Goal: Task Accomplishment & Management: Manage account settings

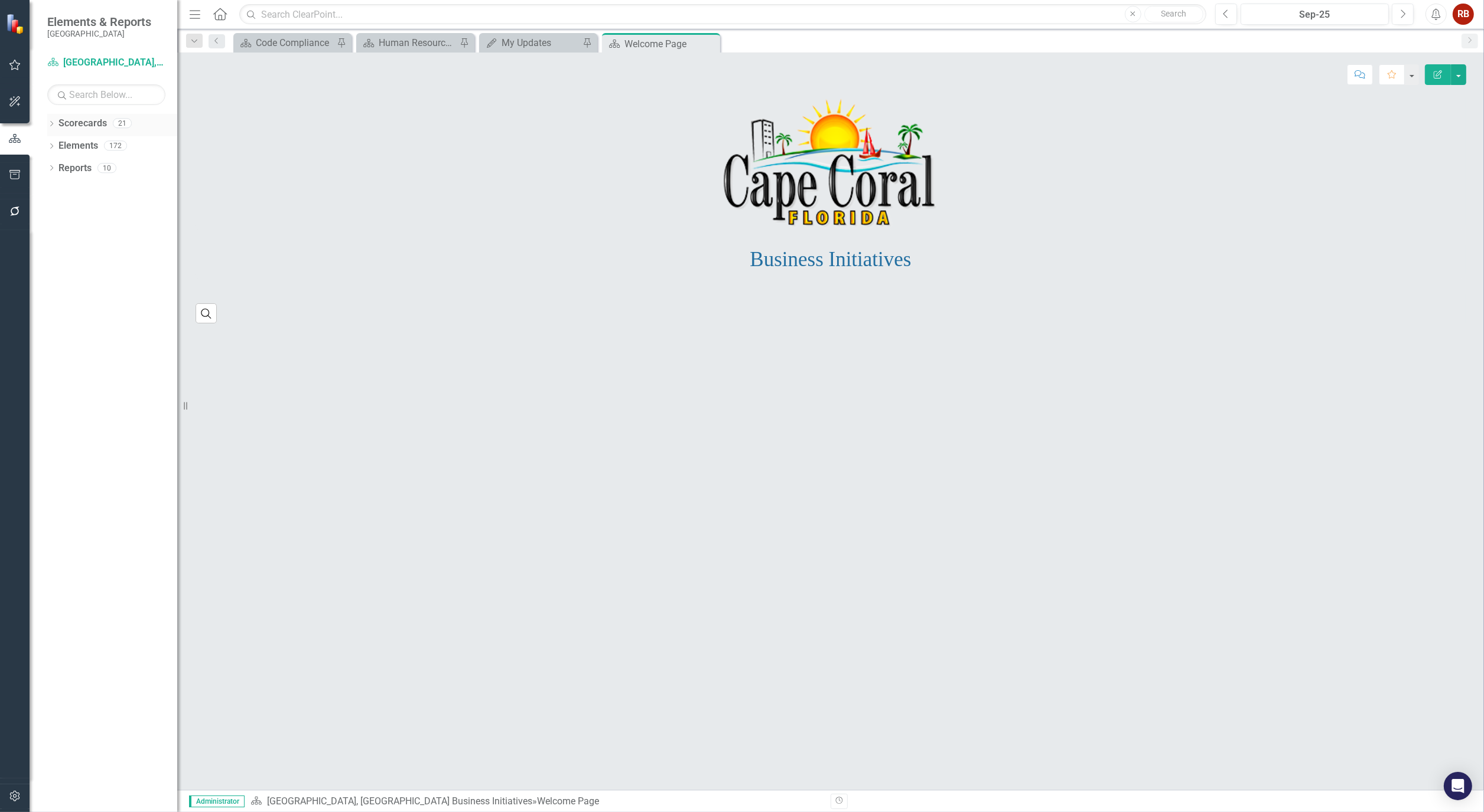
click at [50, 120] on div "Dropdown" at bounding box center [51, 124] width 8 height 10
click at [74, 164] on link "[GEOGRAPHIC_DATA], [GEOGRAPHIC_DATA] Strategic Plan" at bounding box center [121, 169] width 112 height 13
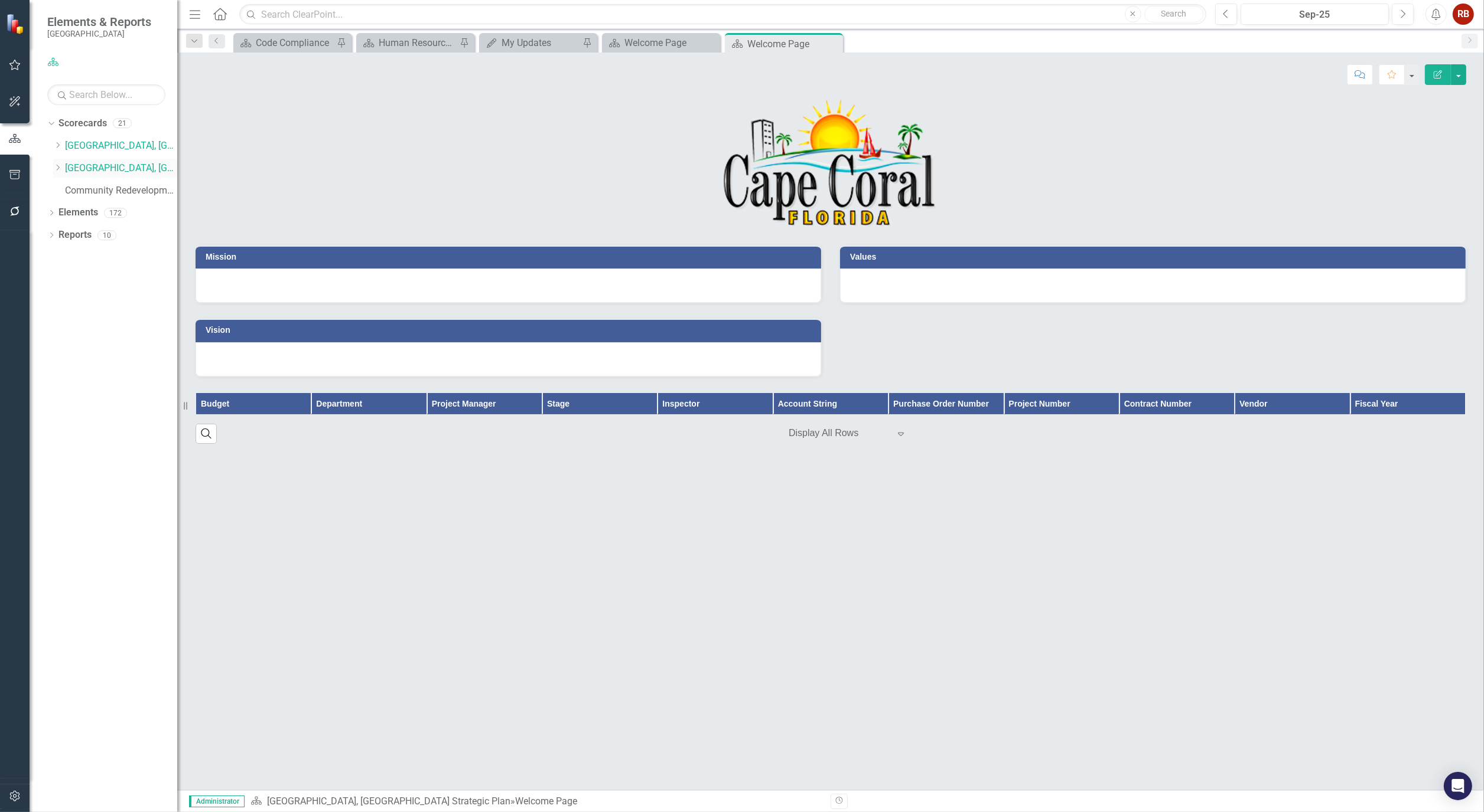
click at [56, 164] on icon "Dropdown" at bounding box center [57, 168] width 8 height 8
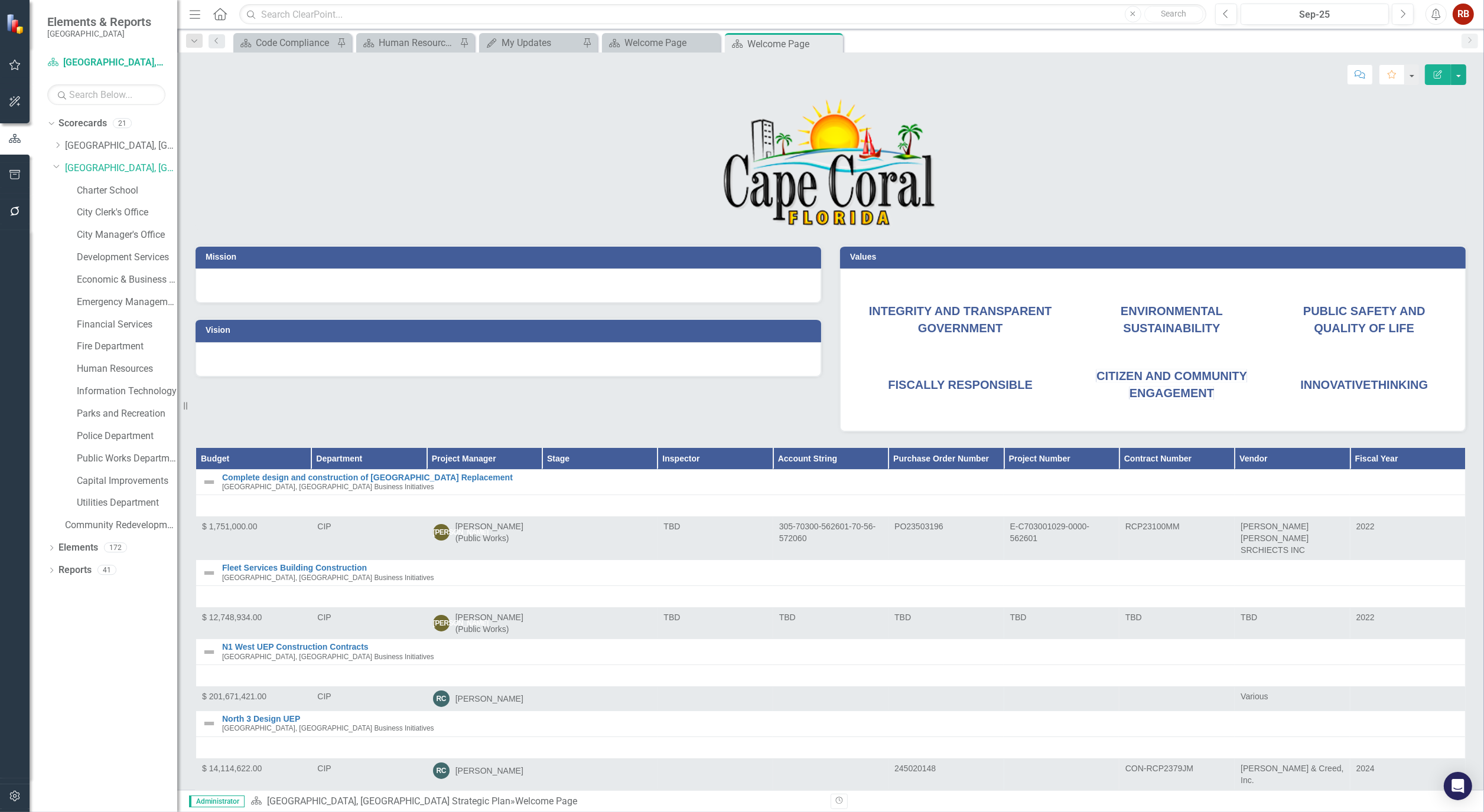
click at [17, 59] on button "button" at bounding box center [15, 65] width 26 height 25
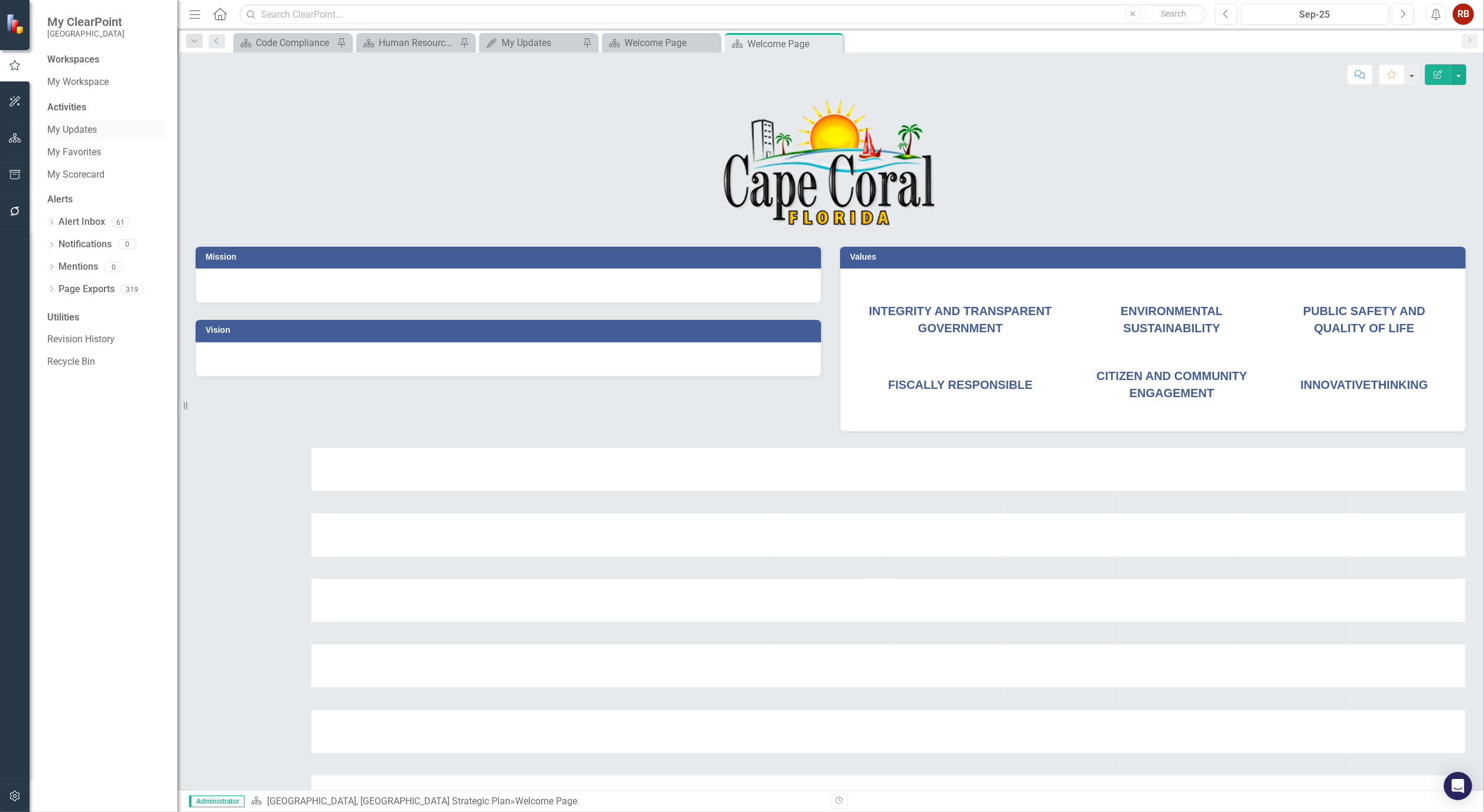
click at [80, 124] on link "My Updates" at bounding box center [106, 130] width 118 height 13
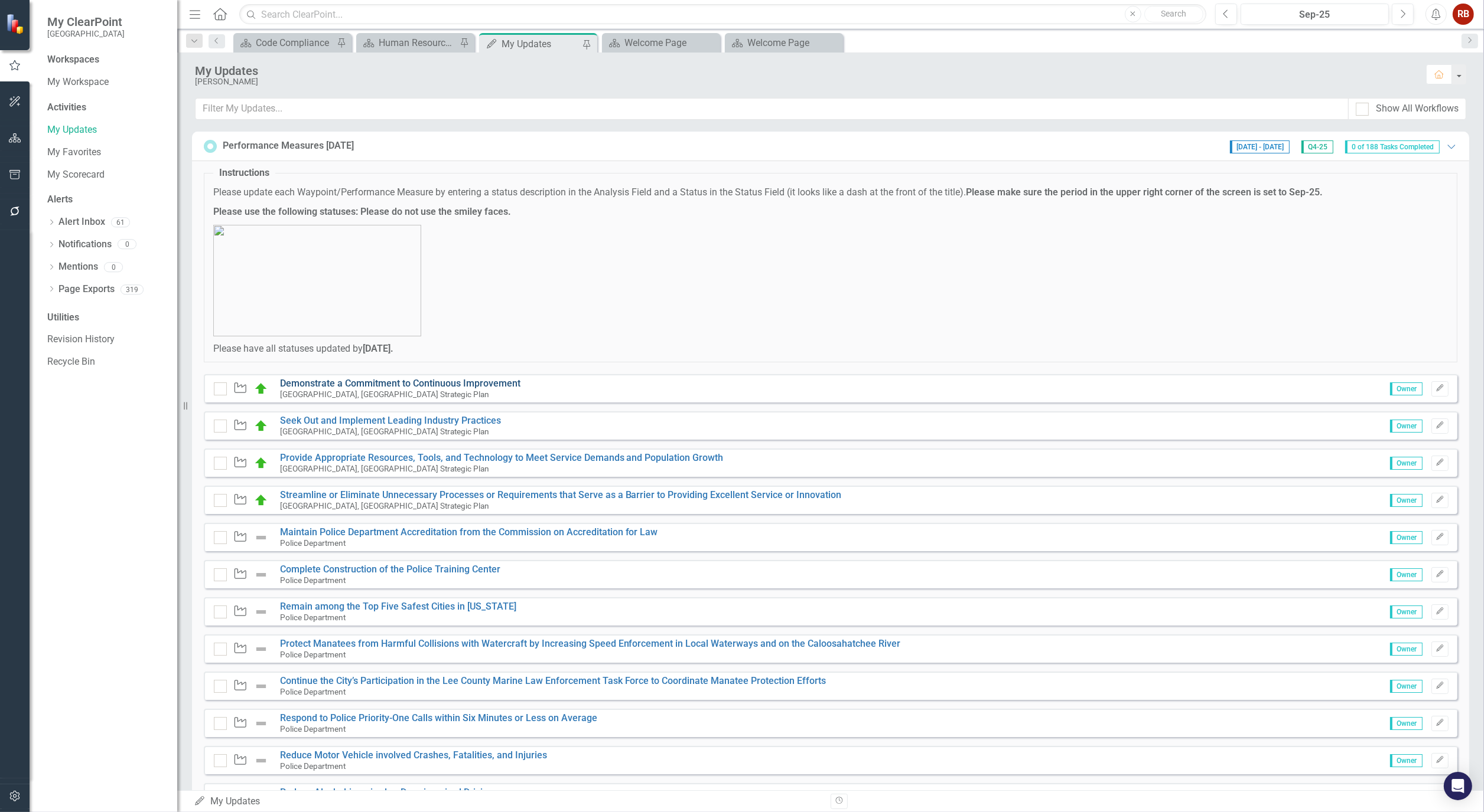
click at [337, 380] on link "Demonstrate a Commitment to Continuous Improvement" at bounding box center [400, 384] width 241 height 11
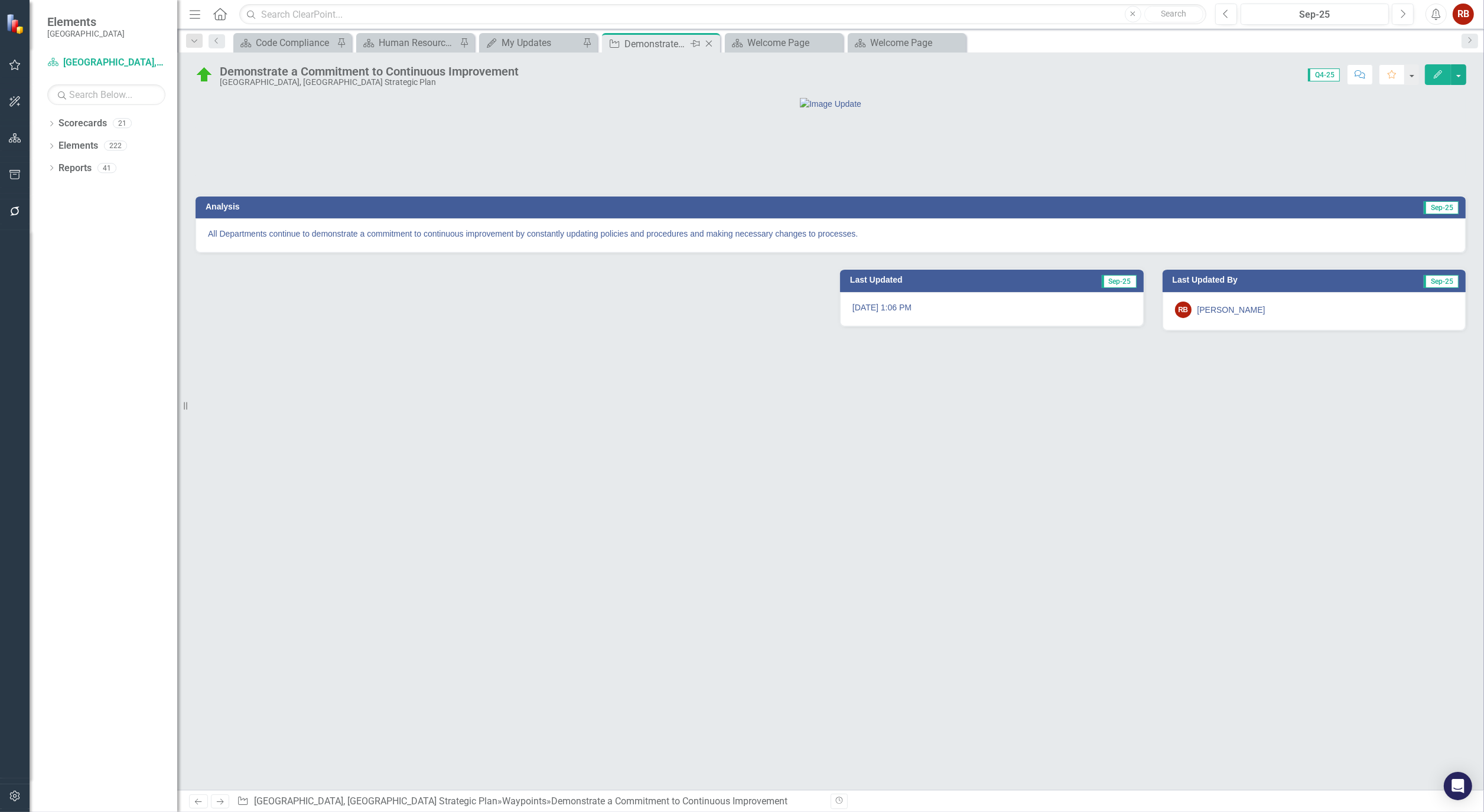
click at [713, 41] on icon "Close" at bounding box center [709, 43] width 12 height 9
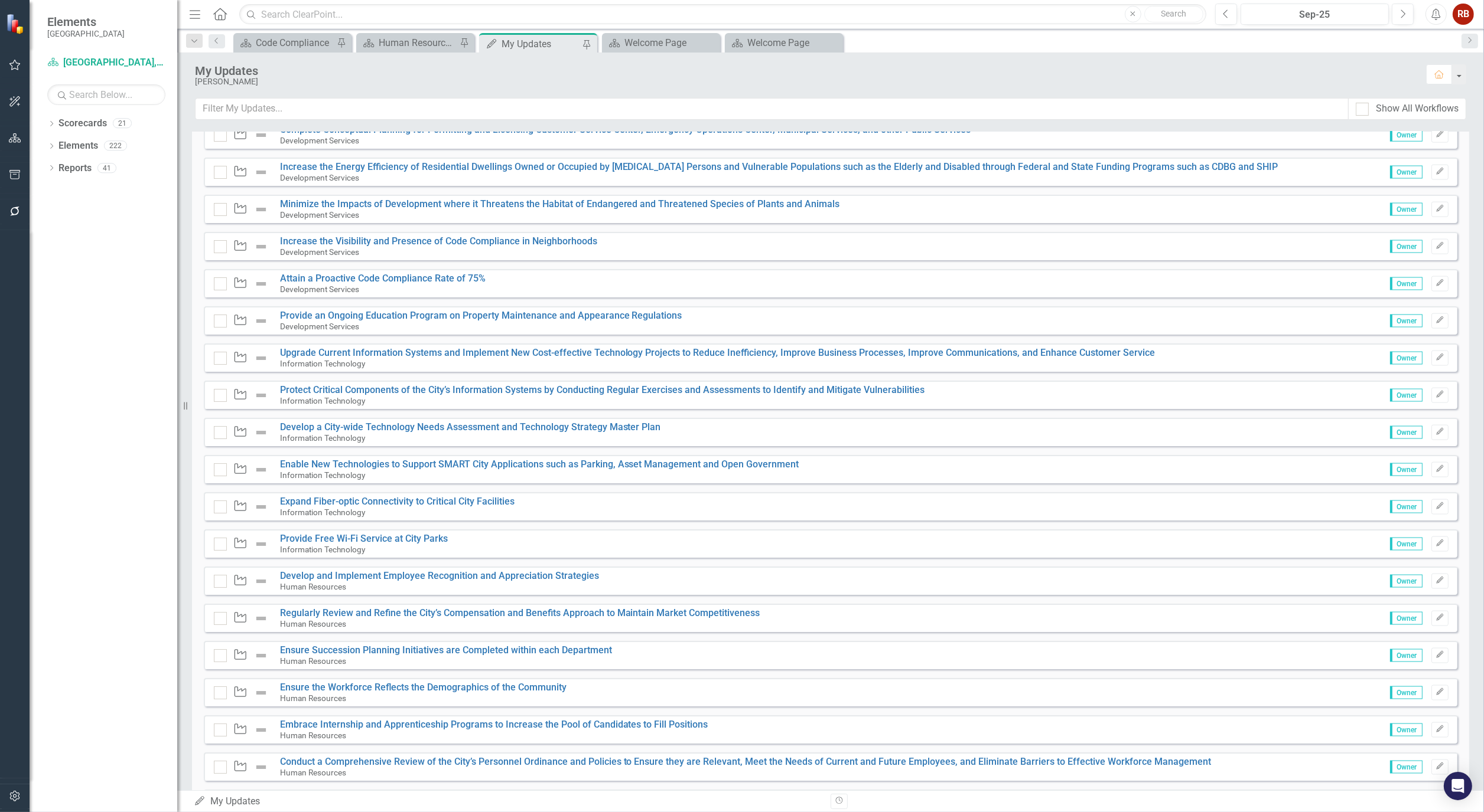
scroll to position [2559, 0]
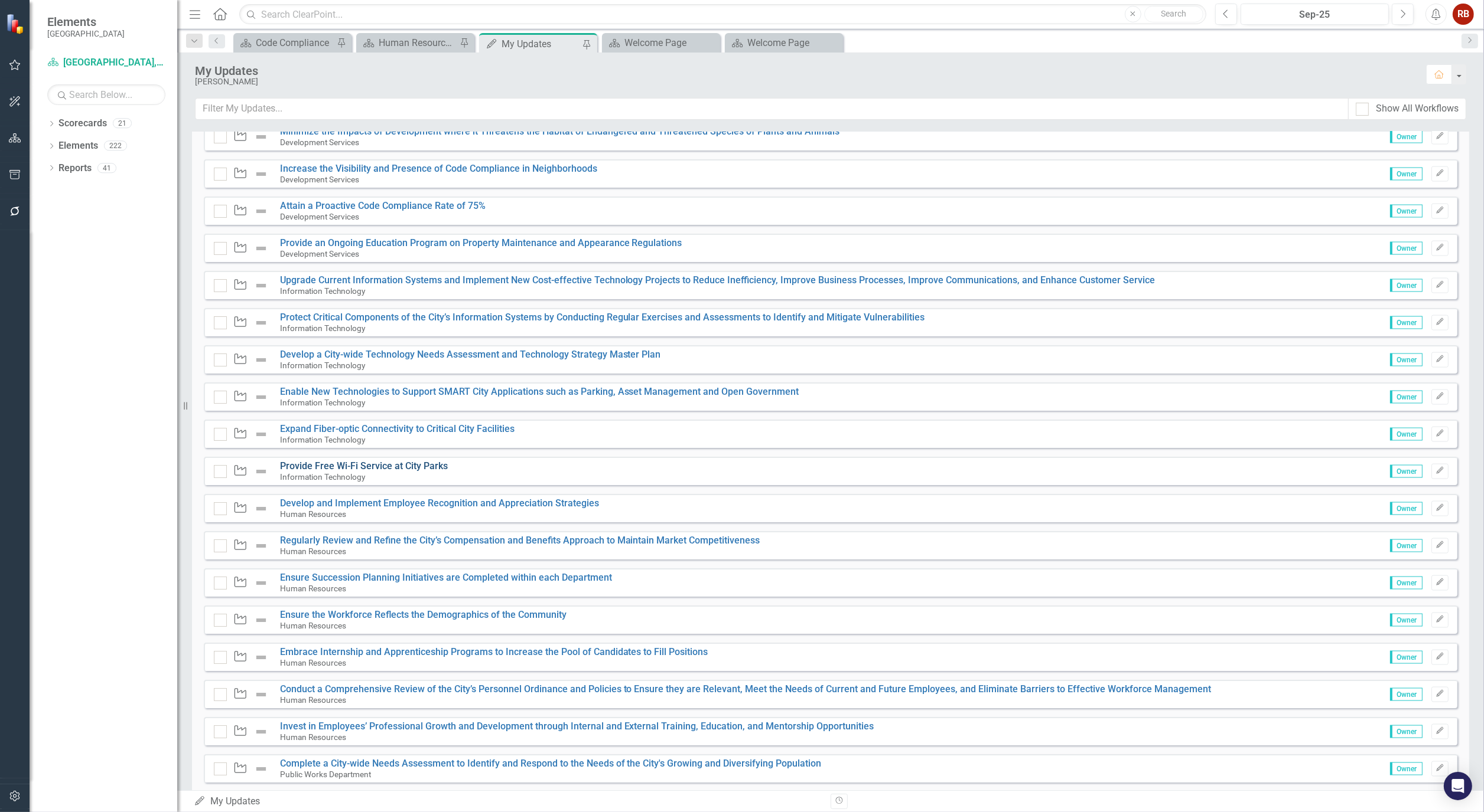
click at [405, 462] on link "Provide Free Wi-Fi Service at City Parks" at bounding box center [364, 466] width 168 height 11
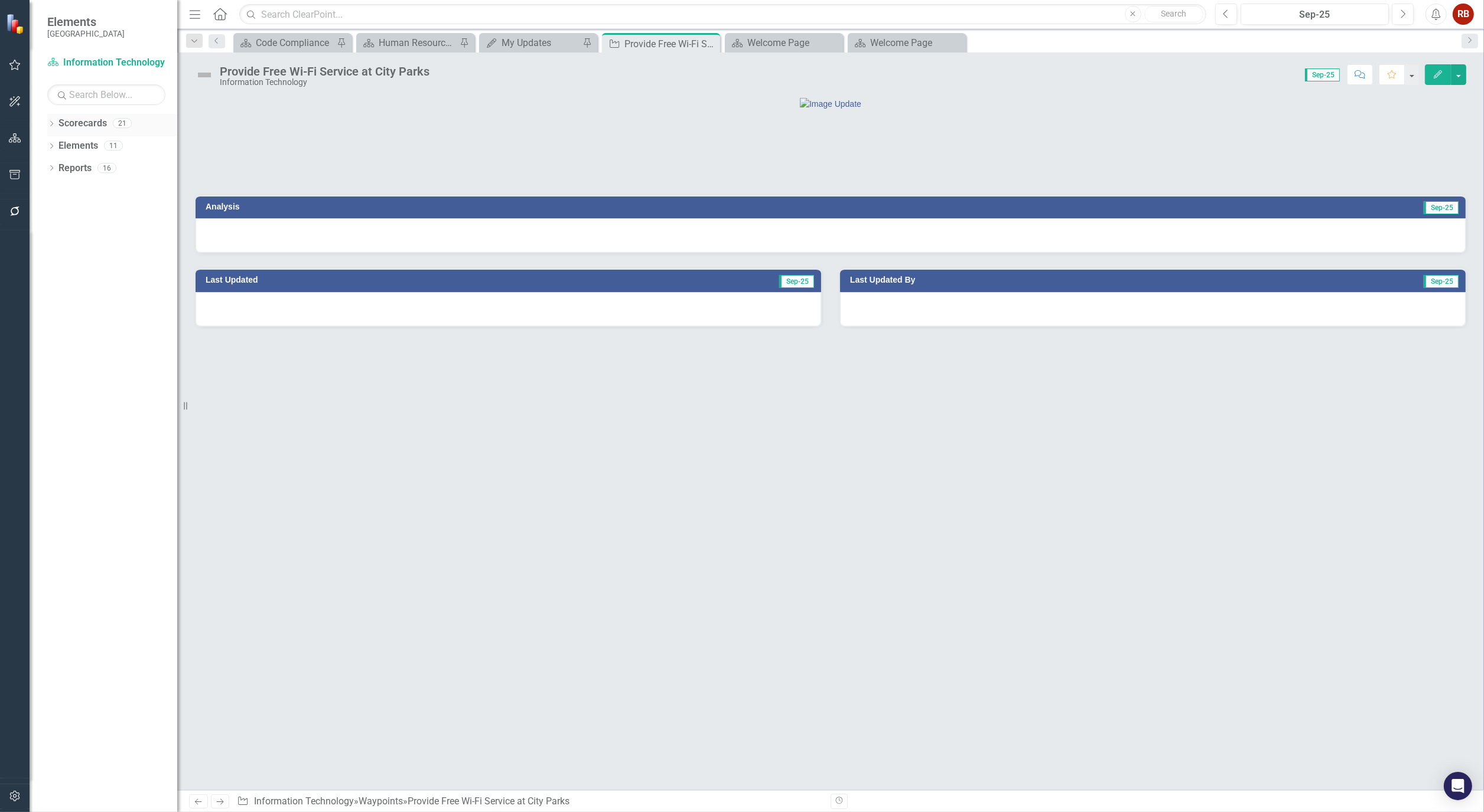
click at [55, 122] on icon "Dropdown" at bounding box center [51, 124] width 8 height 7
click at [62, 167] on div "Dropdown" at bounding box center [58, 168] width 12 height 10
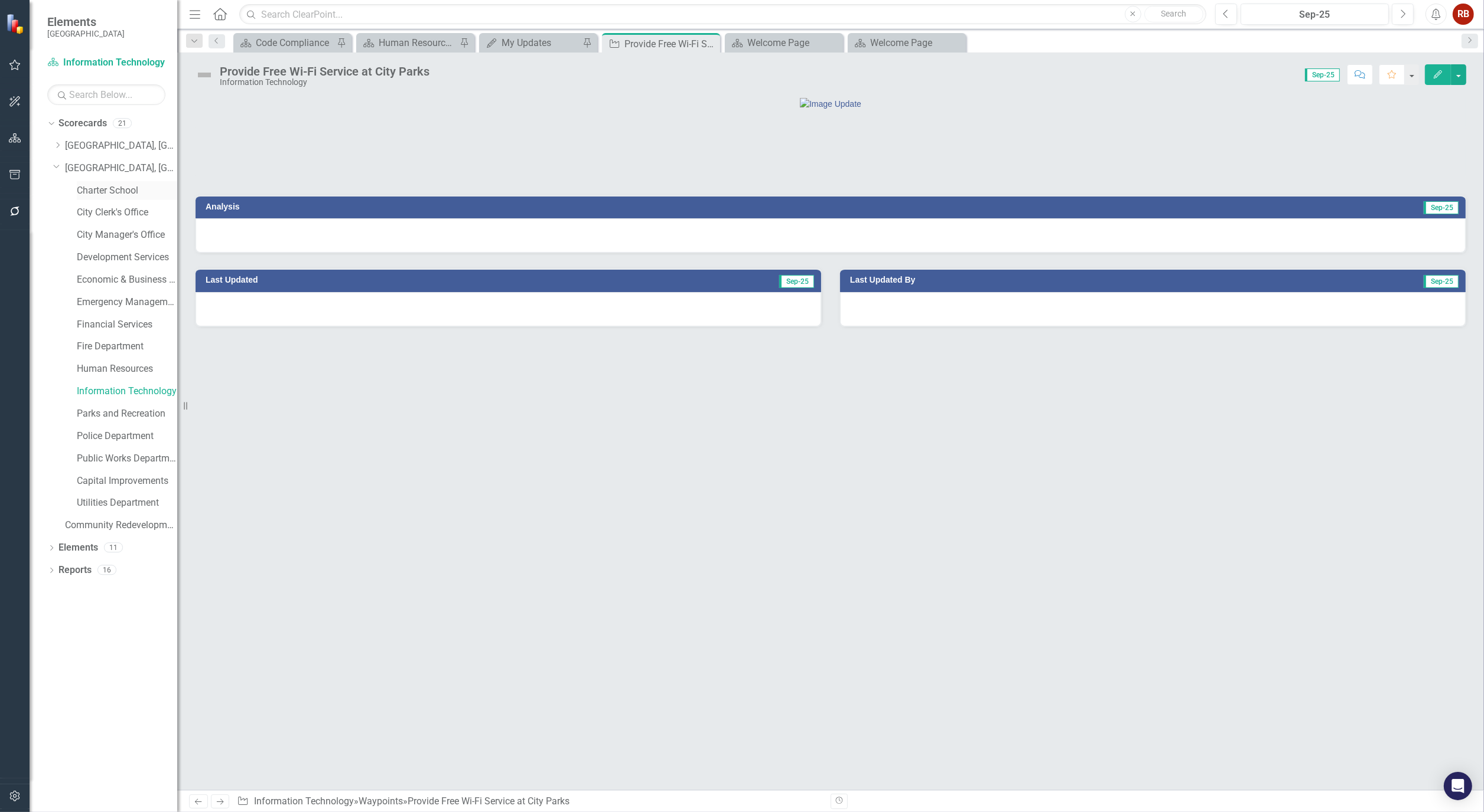
click at [90, 193] on link "Charter School" at bounding box center [126, 191] width 100 height 13
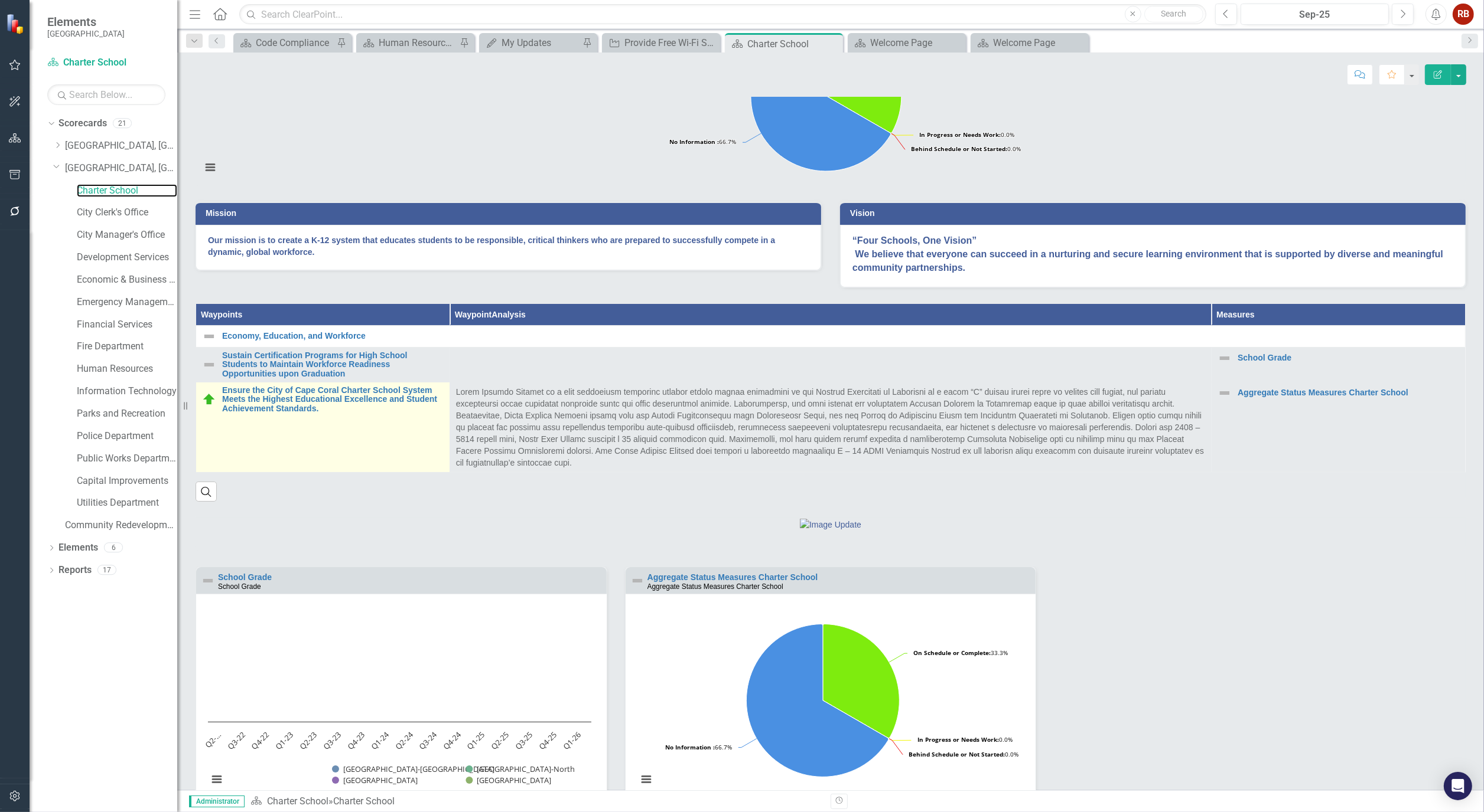
scroll to position [186, 0]
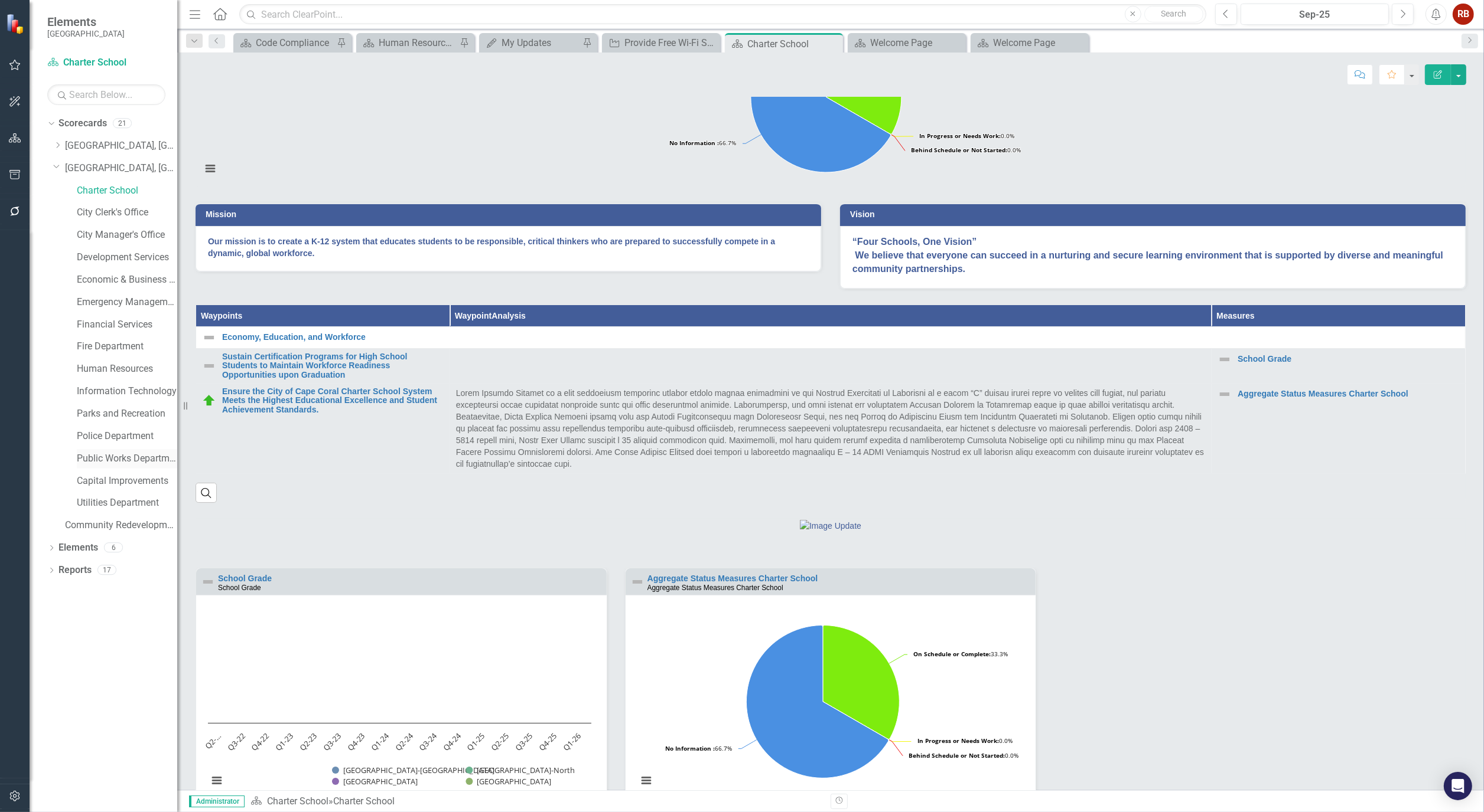
click at [108, 455] on link "Public Works Department" at bounding box center [126, 459] width 100 height 13
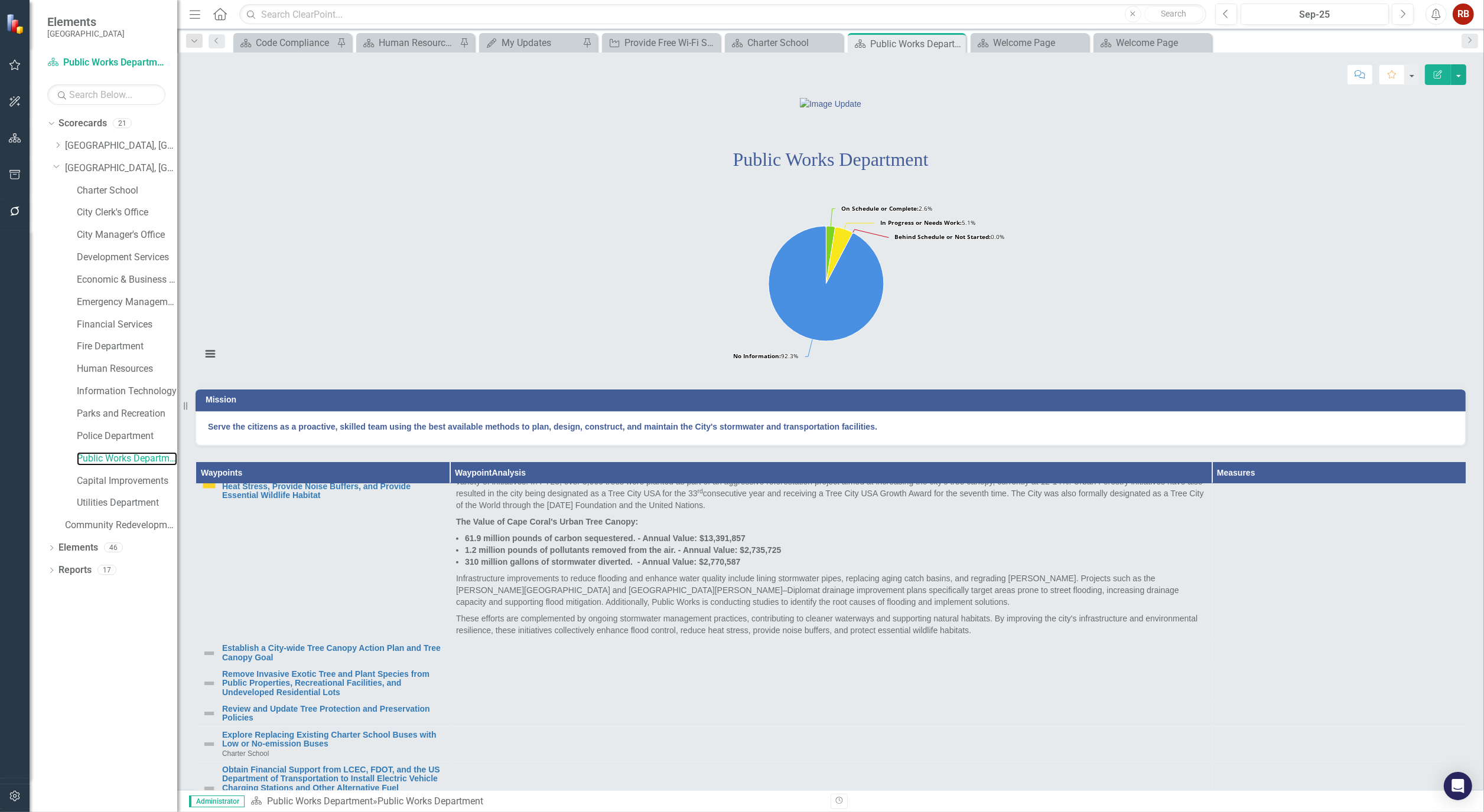
scroll to position [853, 0]
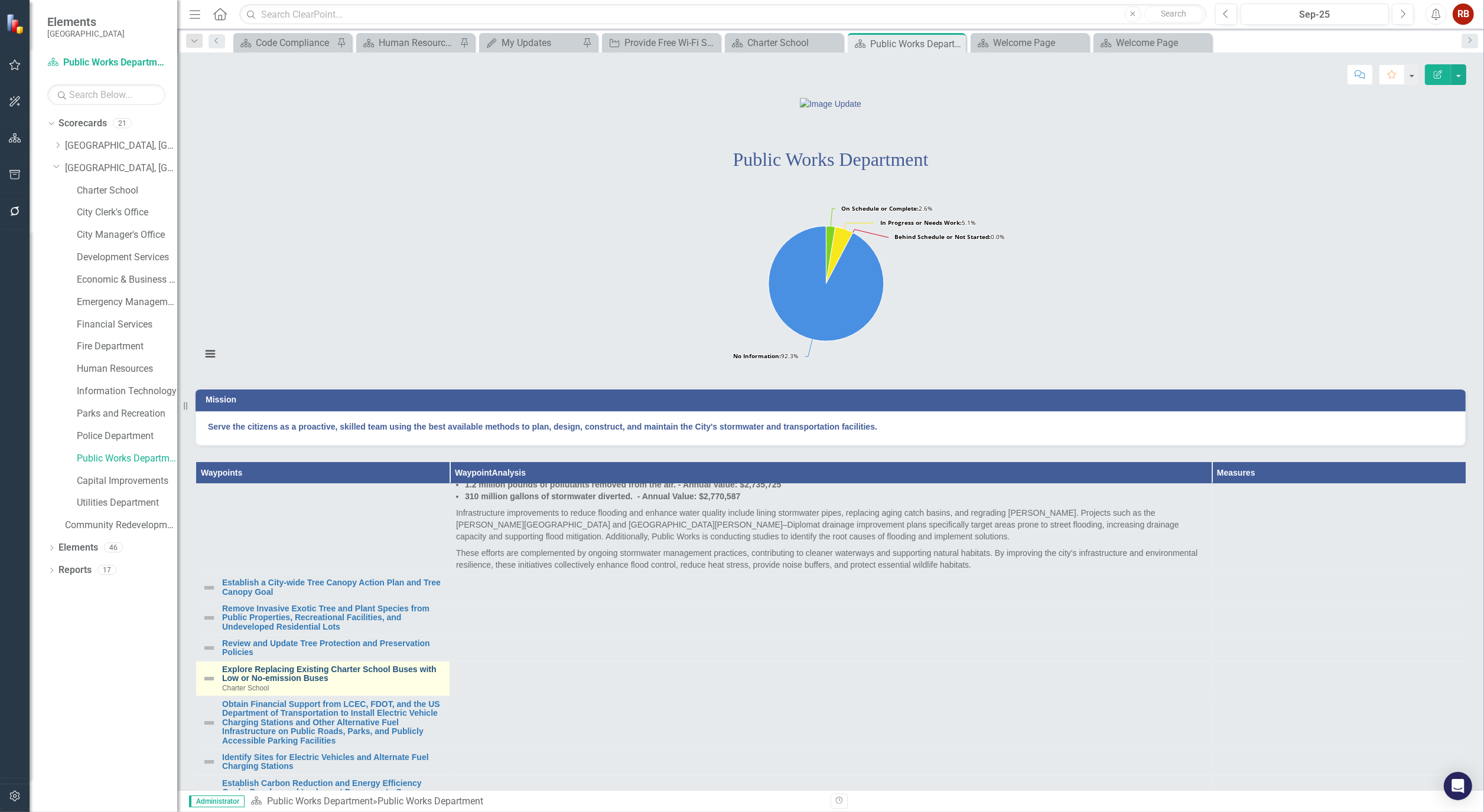
click at [361, 684] on link "Explore Replacing Existing Charter School Buses with Low or No-emission Buses" at bounding box center [332, 674] width 222 height 18
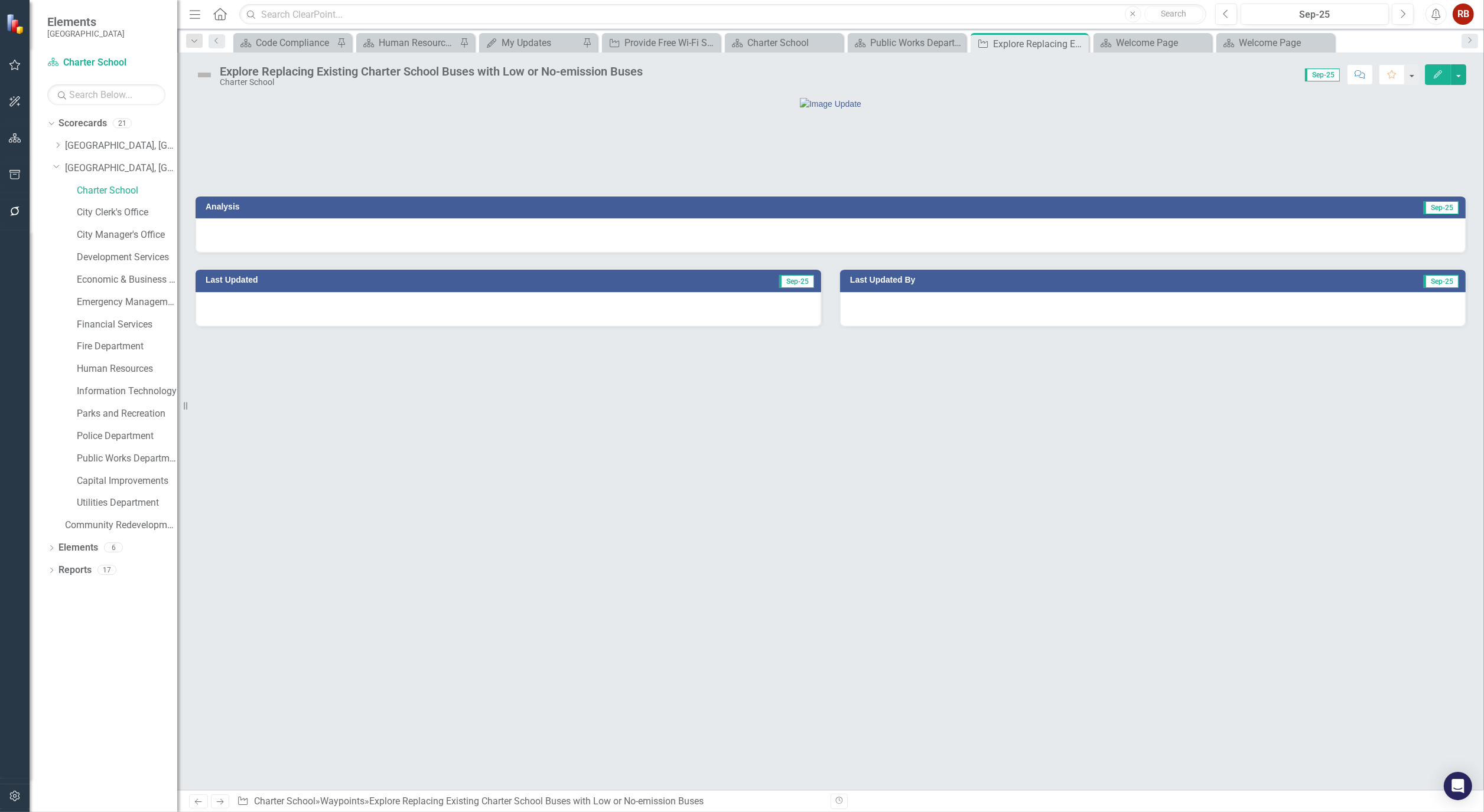
click at [1437, 70] on icon "Edit" at bounding box center [1437, 74] width 10 height 8
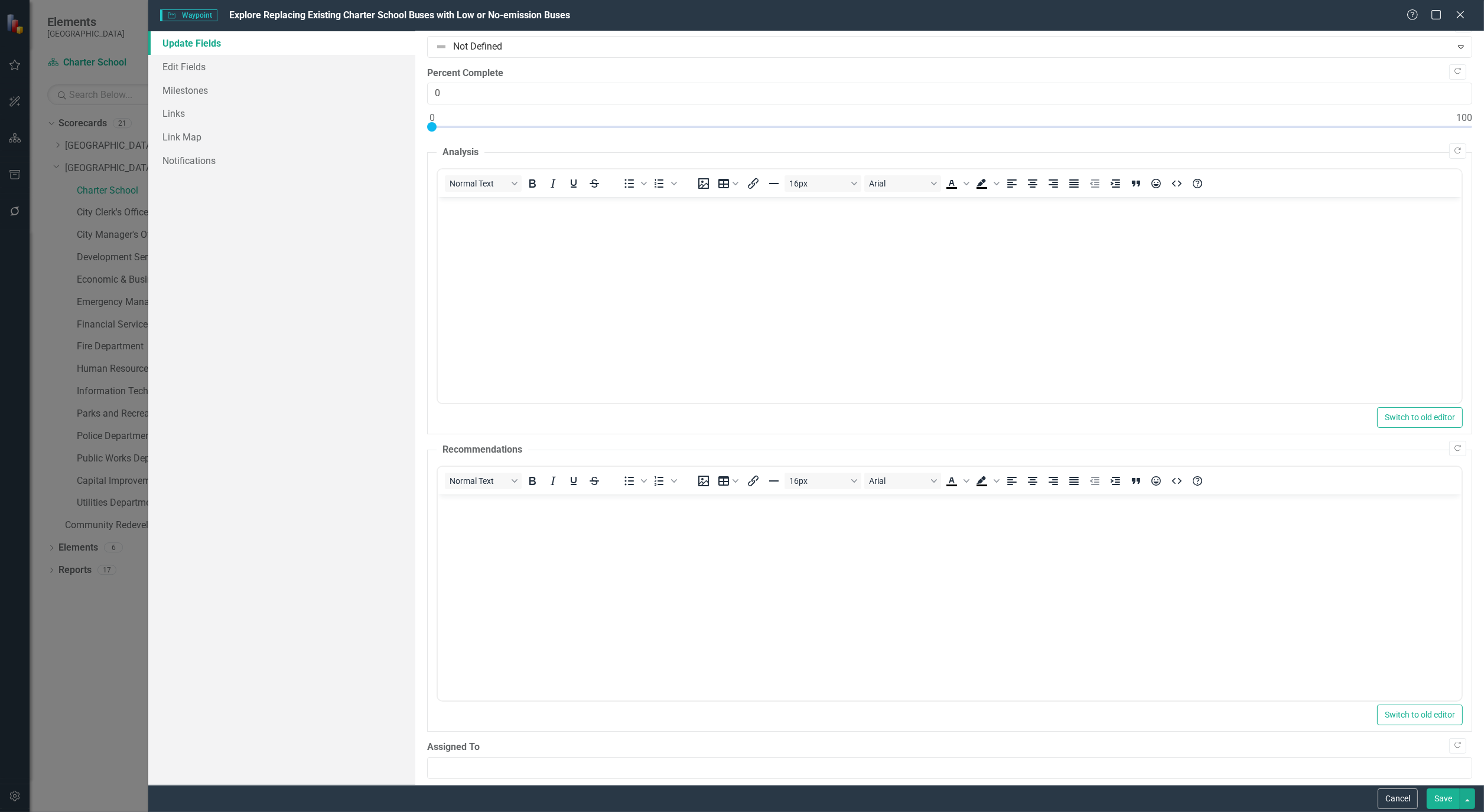
scroll to position [32, 0]
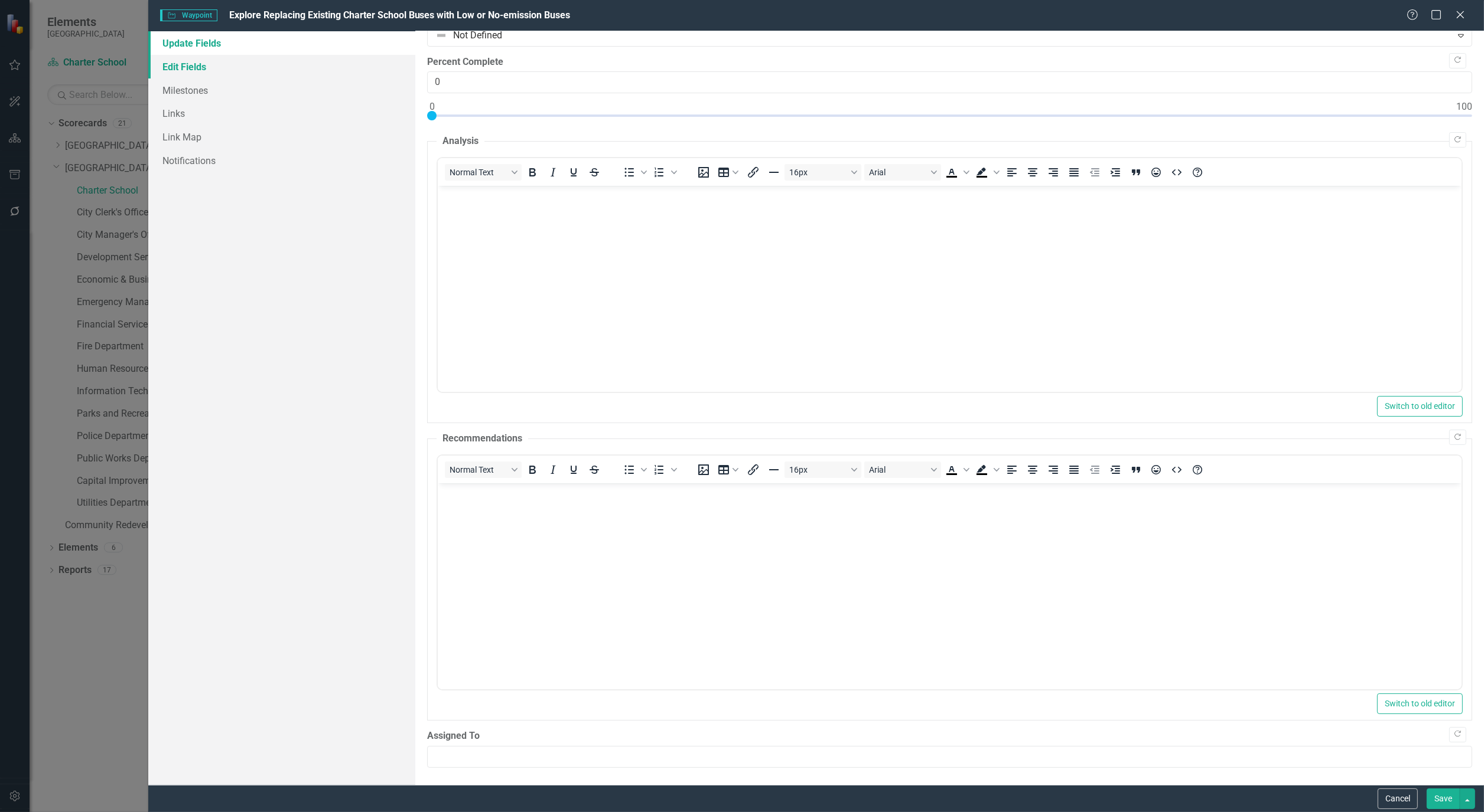
click at [175, 67] on link "Edit Fields" at bounding box center [281, 66] width 267 height 24
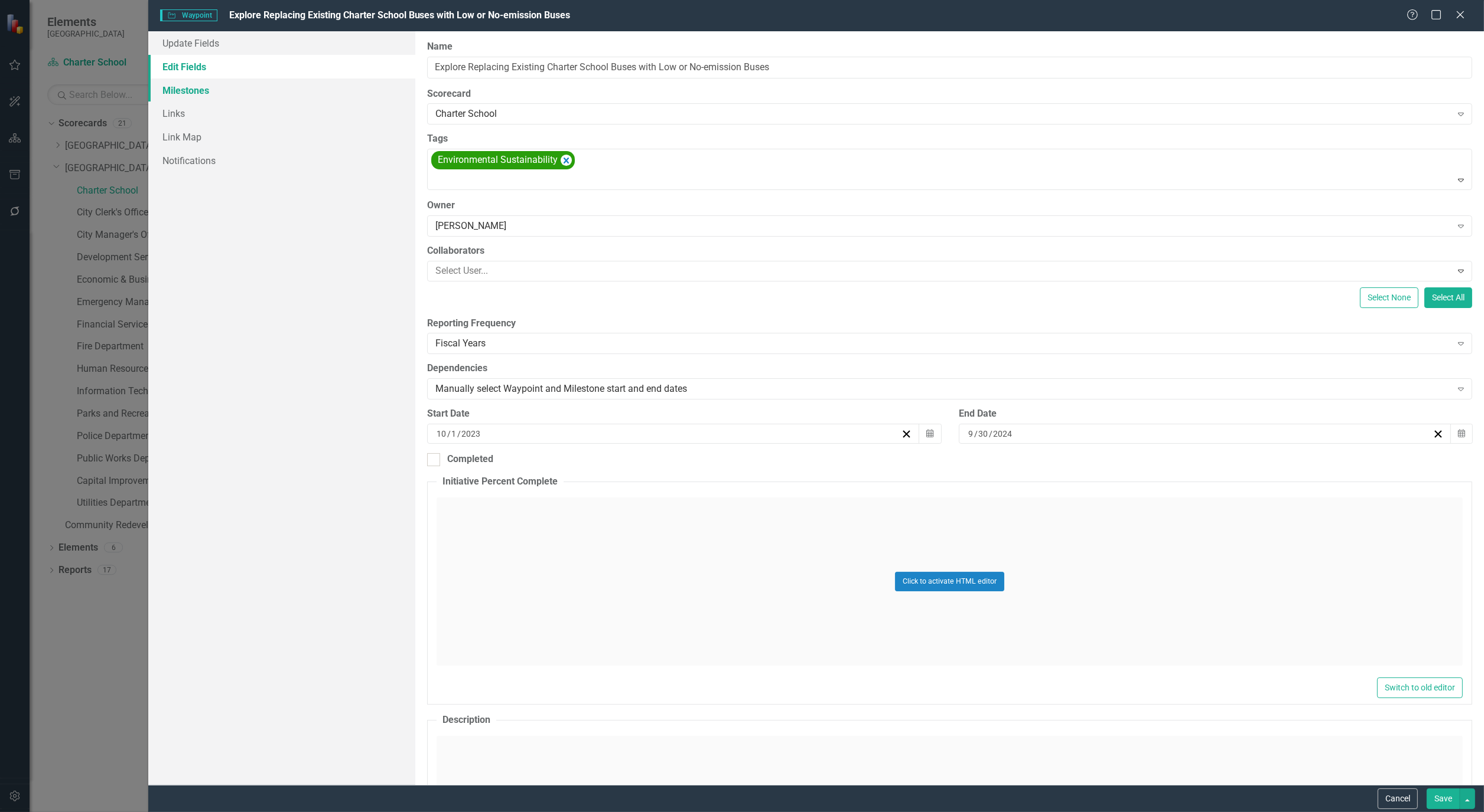
click at [175, 85] on link "Milestones" at bounding box center [281, 90] width 267 height 24
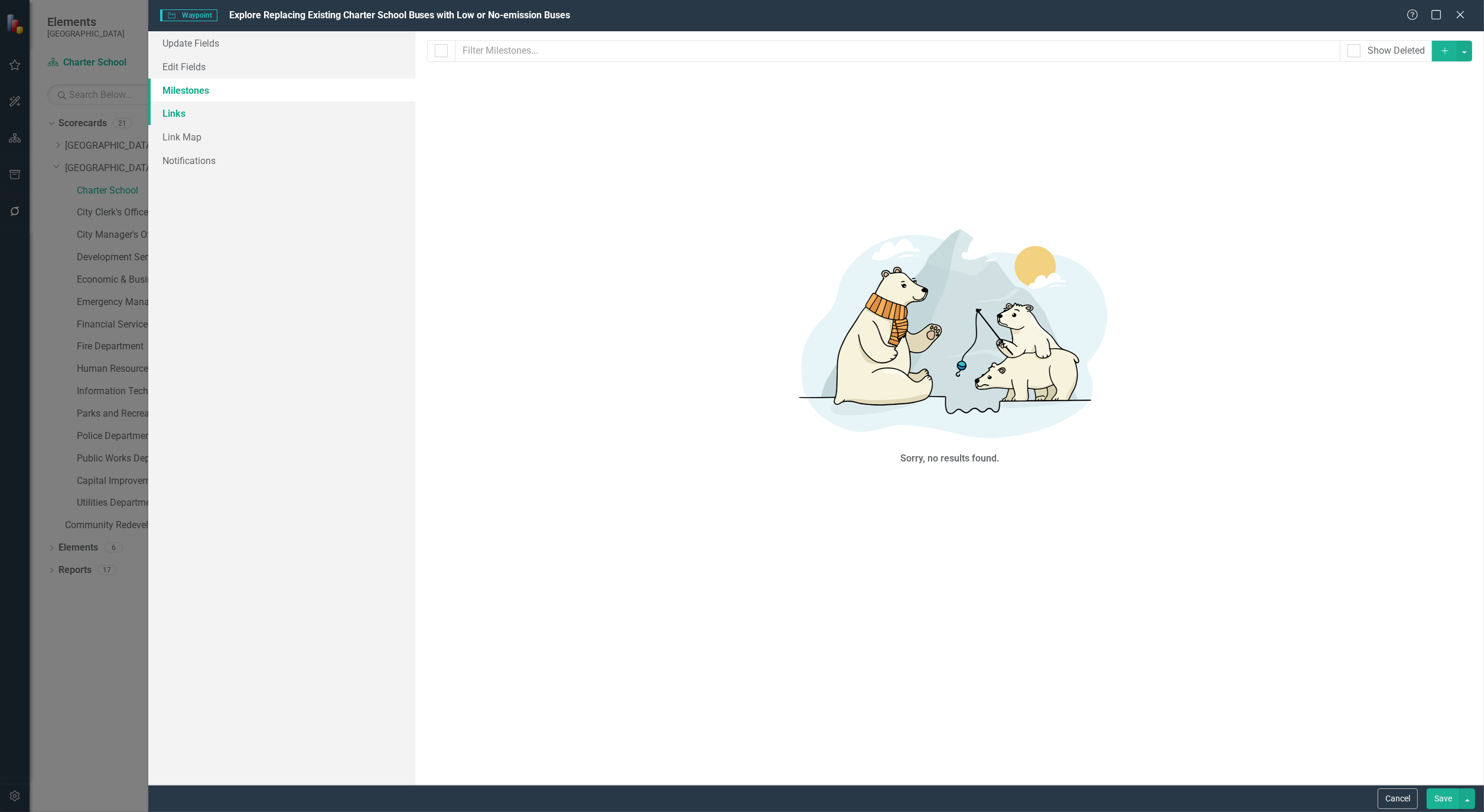
click at [173, 116] on link "Links" at bounding box center [281, 113] width 267 height 24
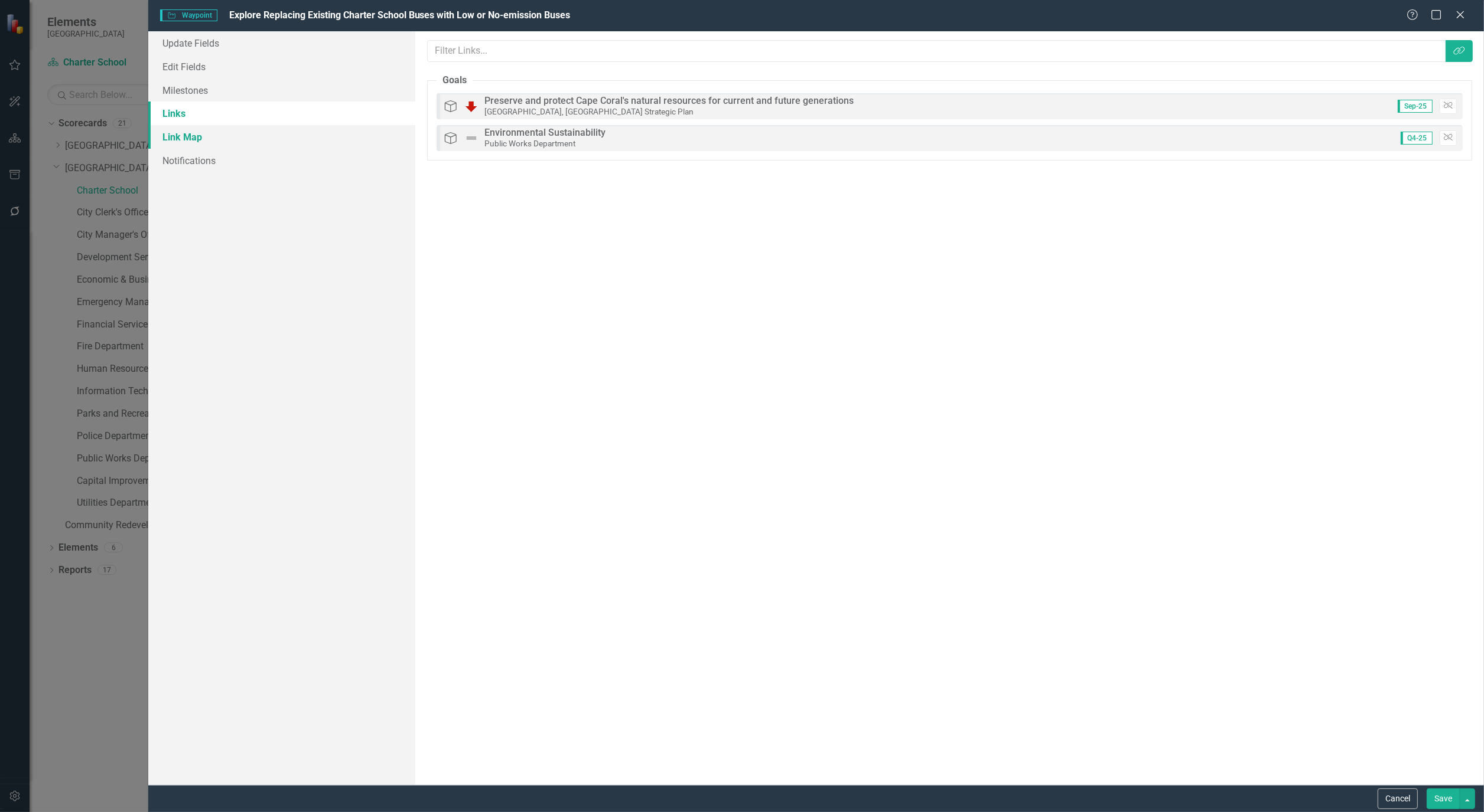
click at [205, 135] on link "Link Map" at bounding box center [281, 137] width 267 height 24
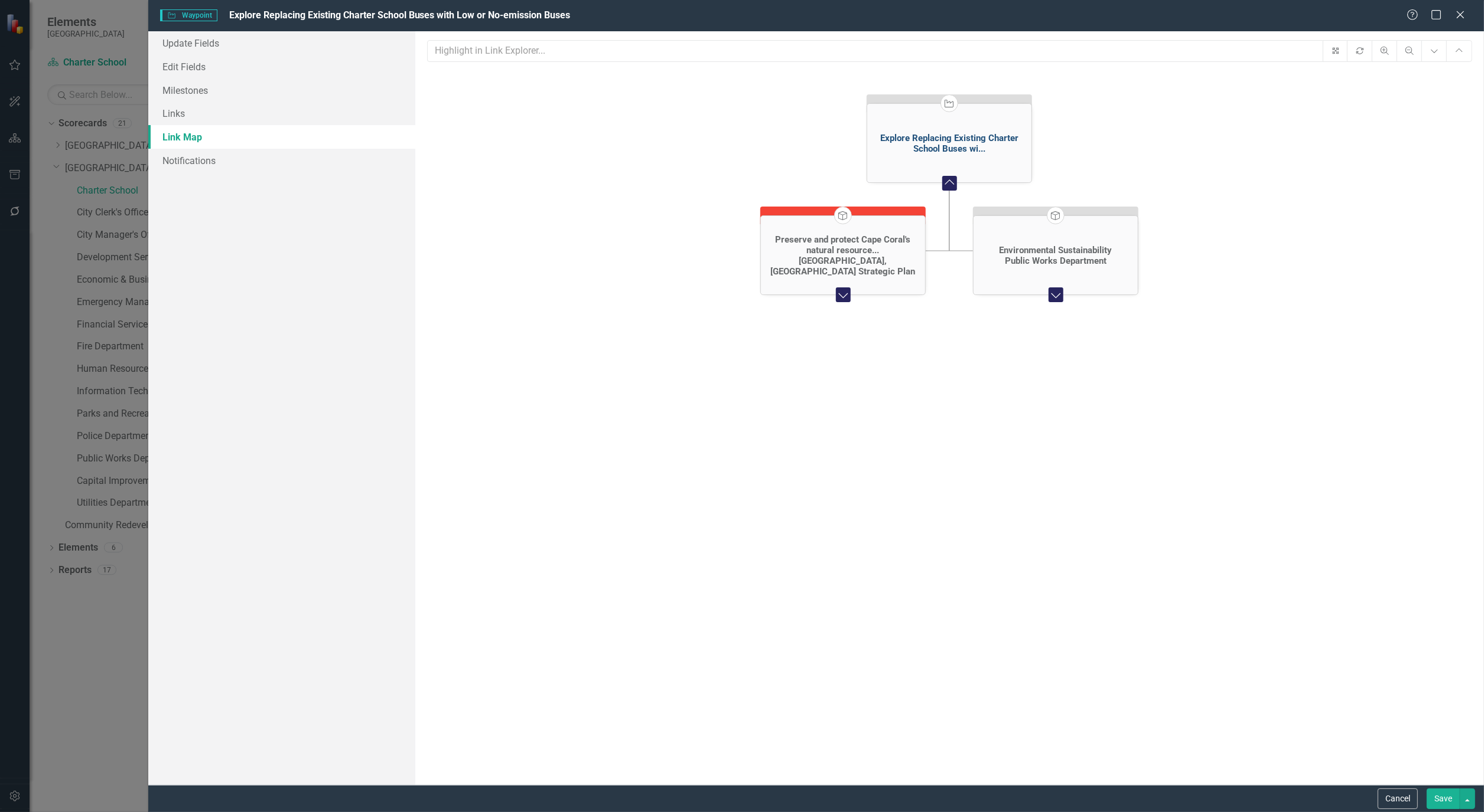
click at [955, 142] on div "Explore Replacing Existing Charter School Buses wi..." at bounding box center [949, 143] width 158 height 22
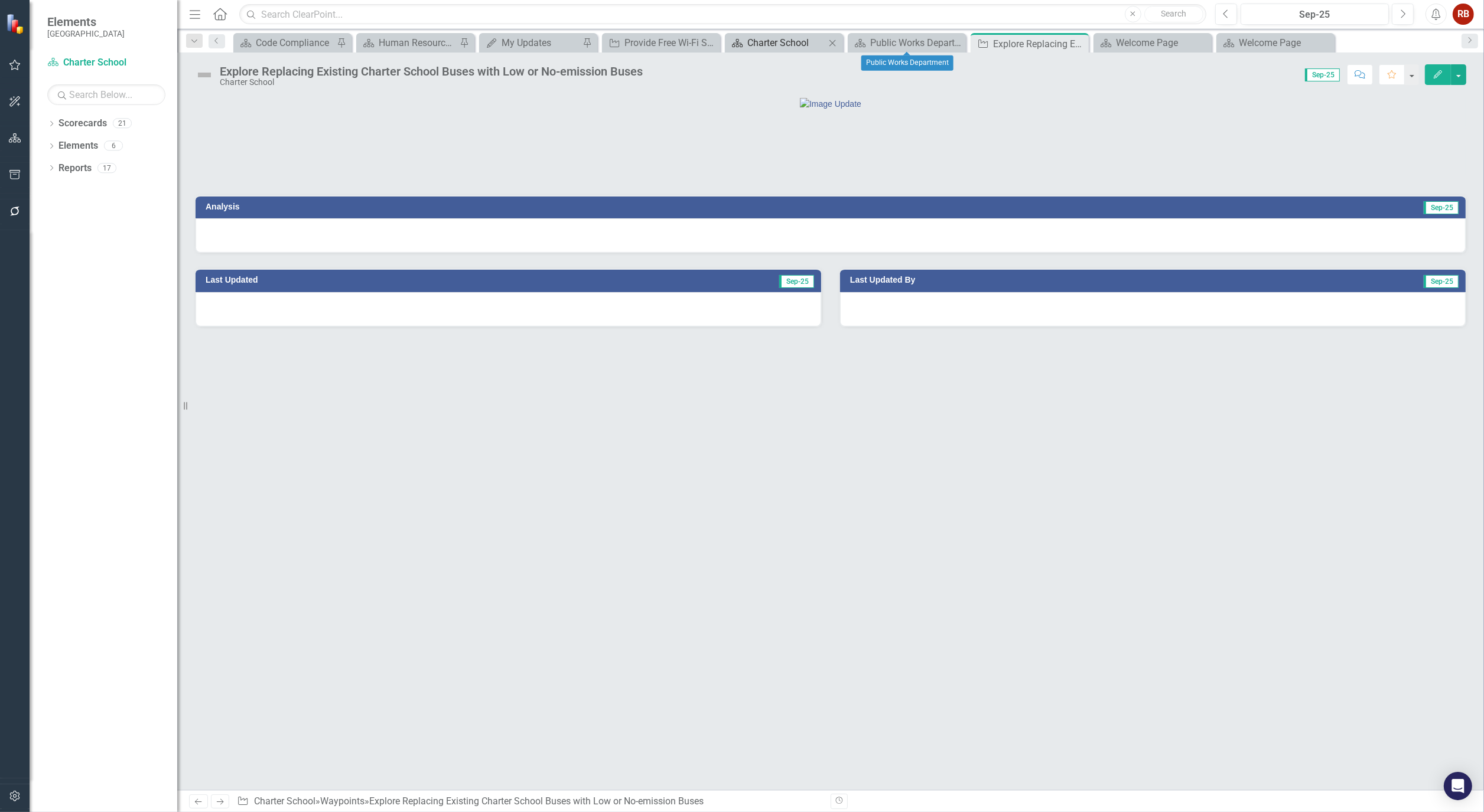
click at [807, 39] on div "Charter School" at bounding box center [786, 43] width 78 height 15
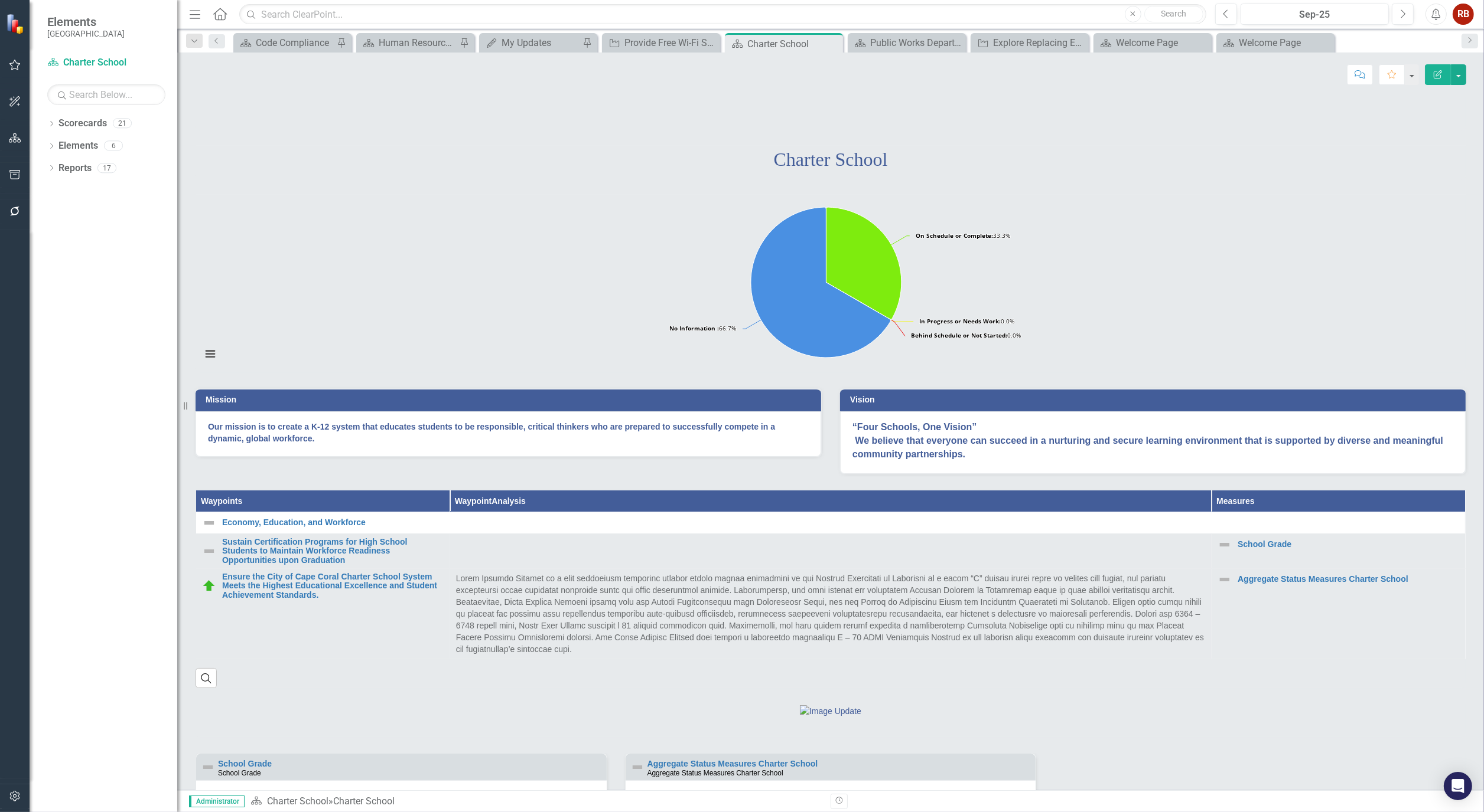
click at [1435, 72] on icon "Edit Report" at bounding box center [1437, 74] width 10 height 8
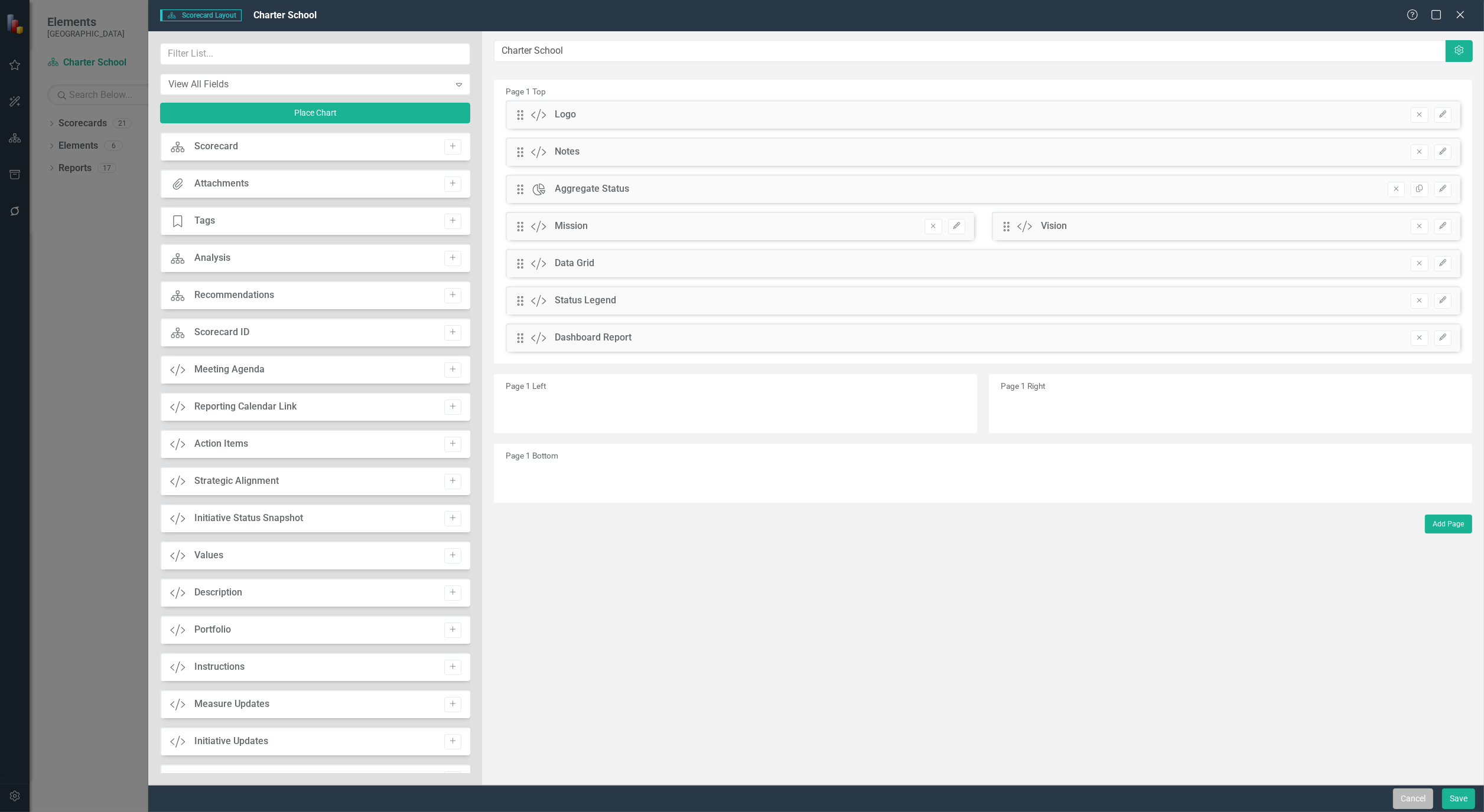
click at [1412, 796] on button "Cancel" at bounding box center [1412, 799] width 41 height 21
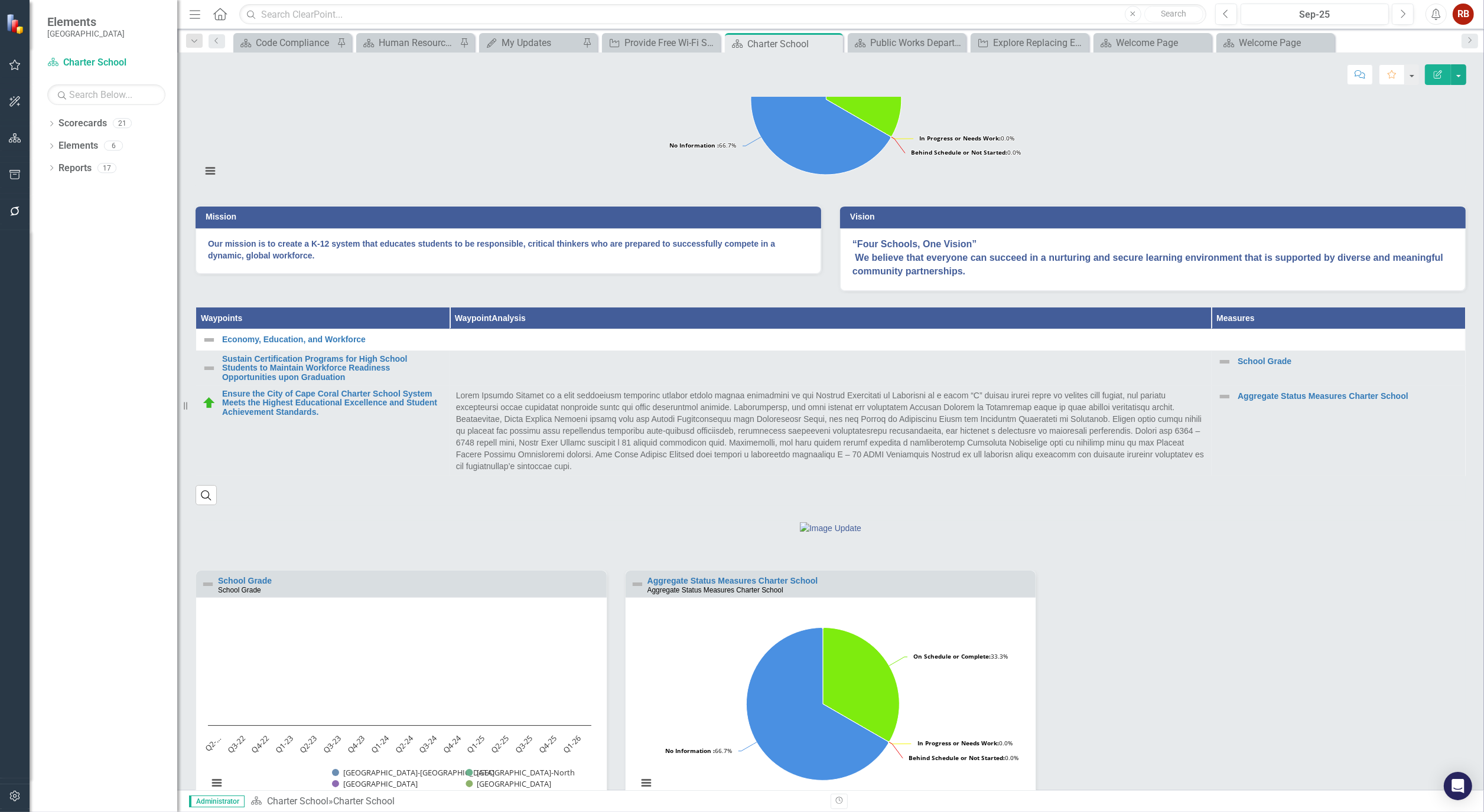
scroll to position [196, 0]
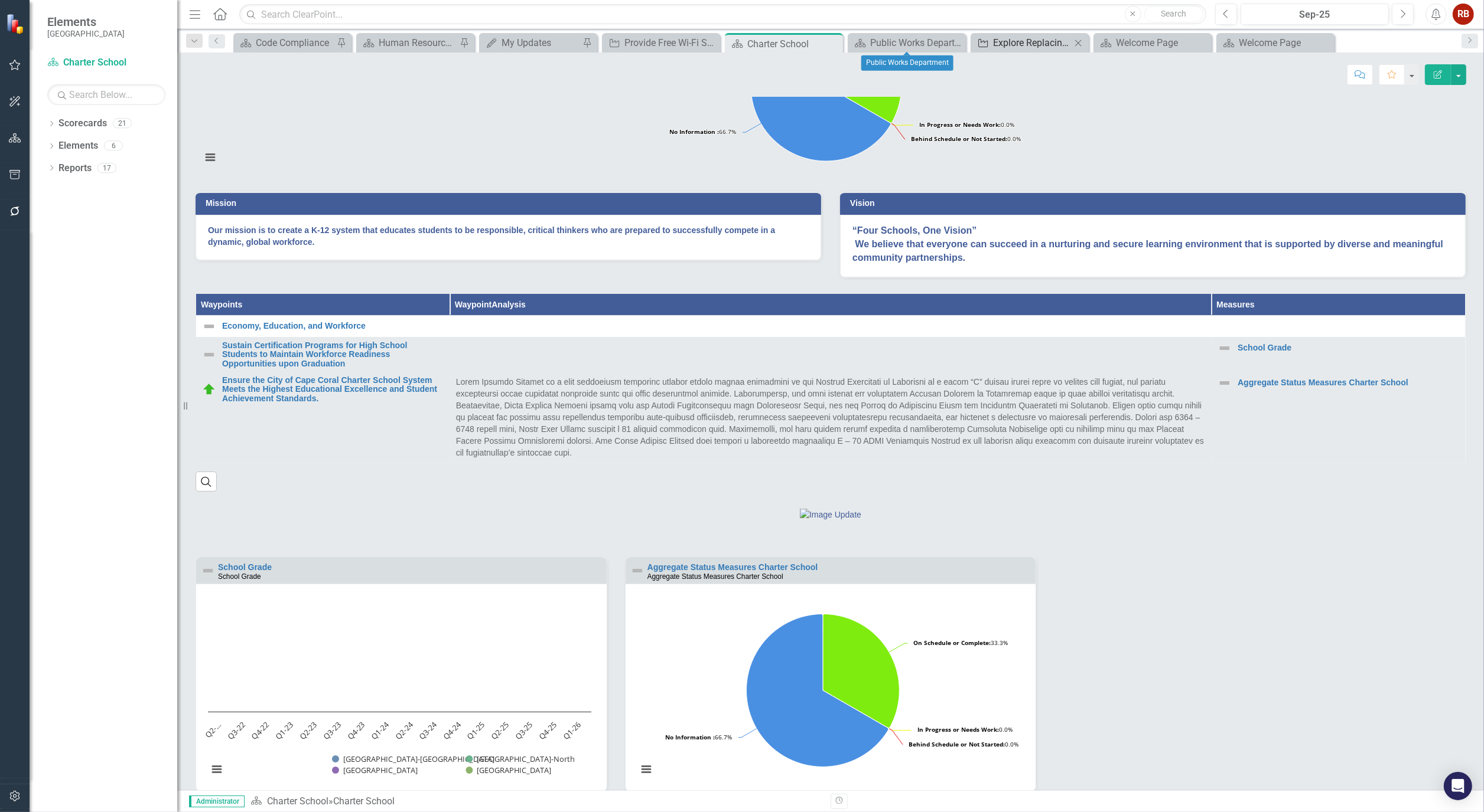
click at [1034, 36] on div "Explore Replacing Existing Charter School Buses with Low or No-emission Buses" at bounding box center [1031, 43] width 78 height 15
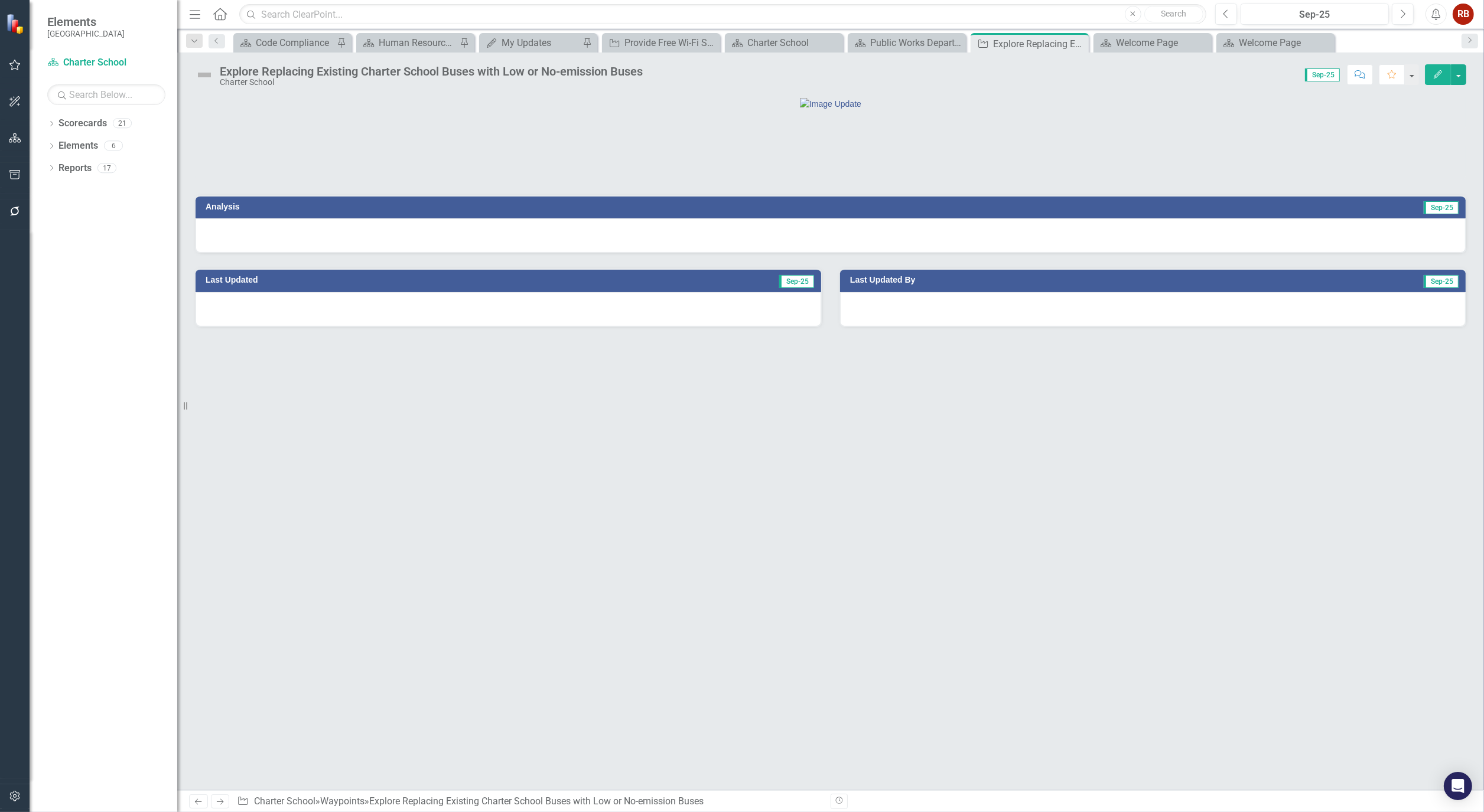
click at [1440, 73] on icon "button" at bounding box center [1437, 74] width 8 height 8
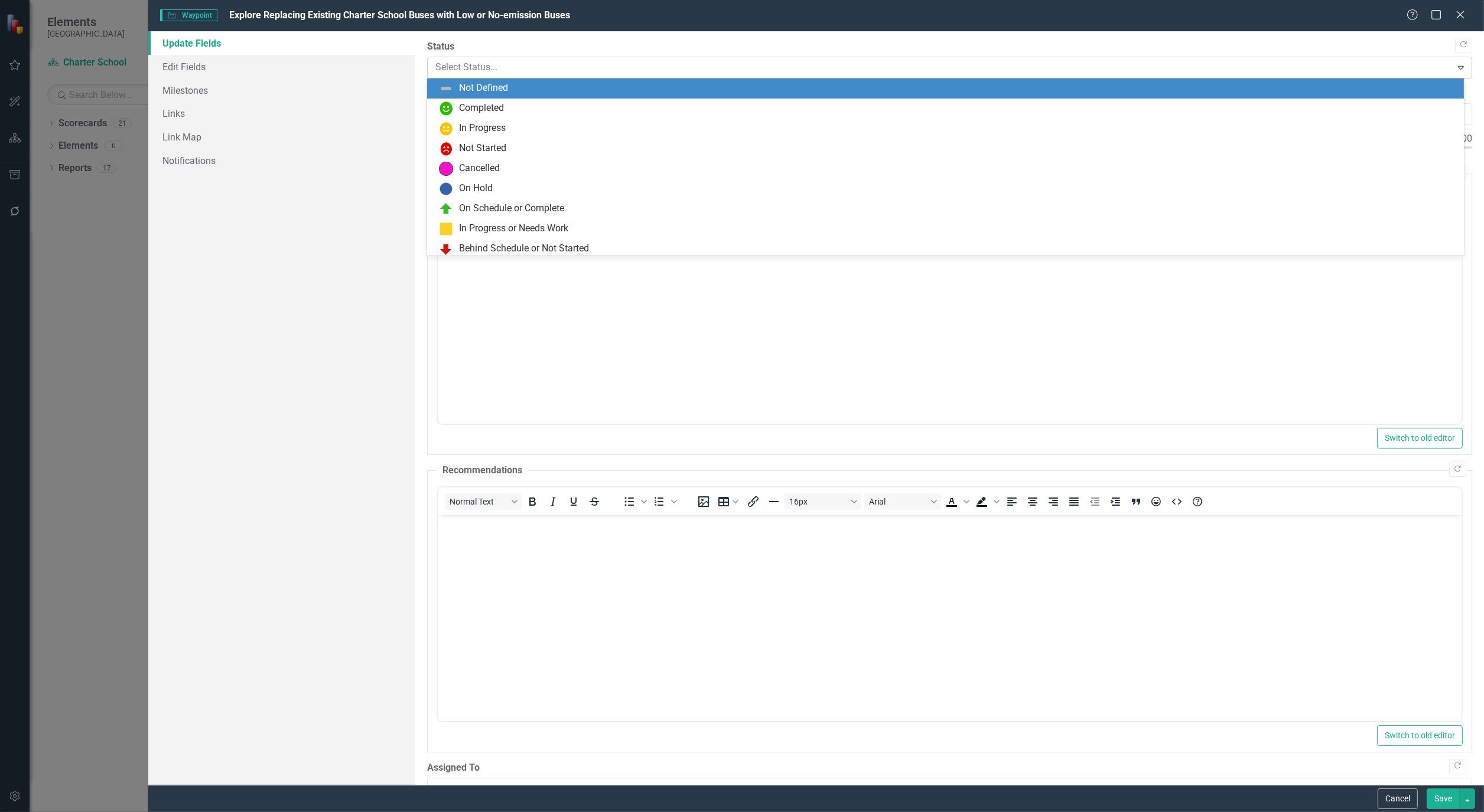
click at [1455, 67] on icon "Expand" at bounding box center [1460, 67] width 12 height 9
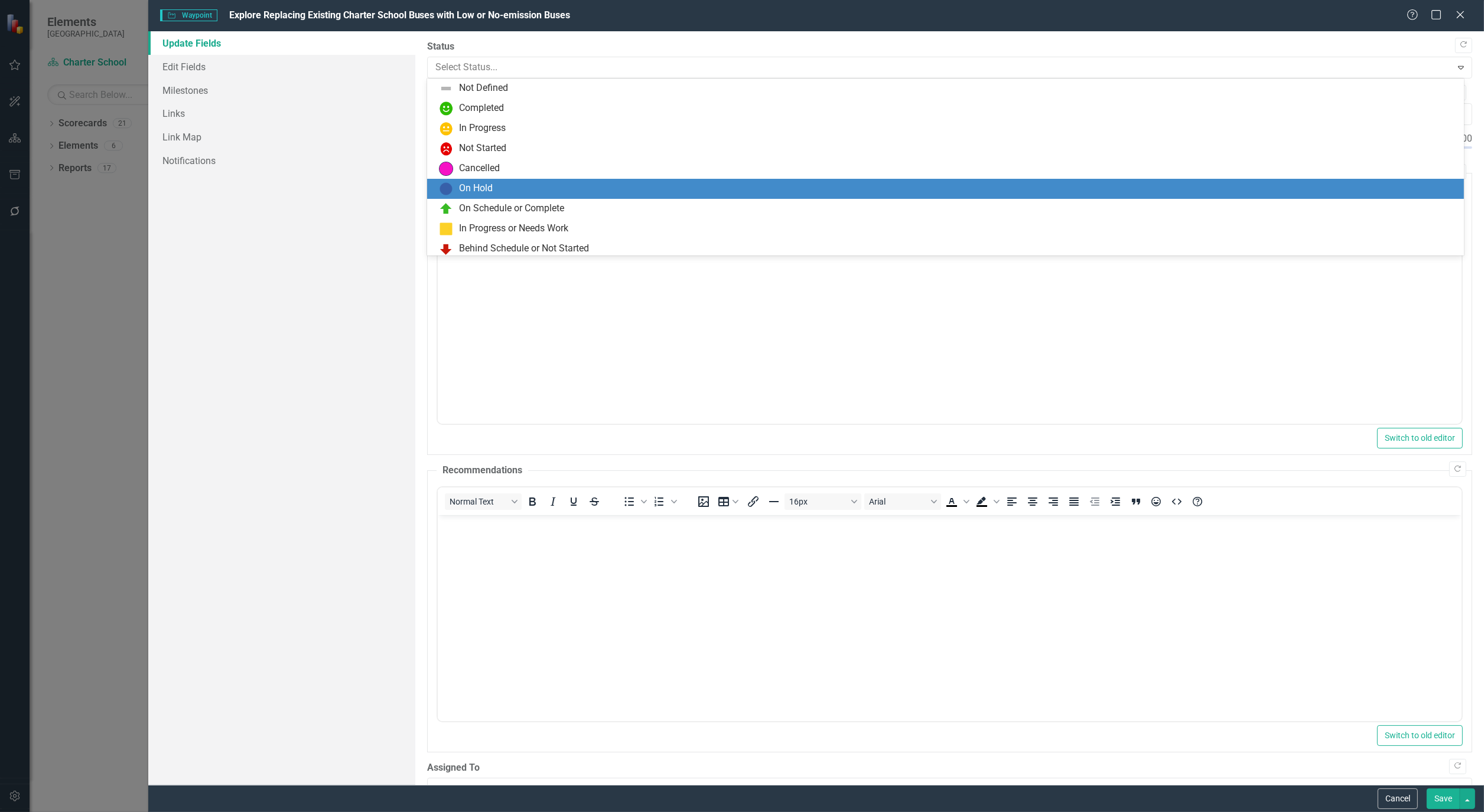
click at [497, 191] on div "On Hold" at bounding box center [947, 189] width 1017 height 14
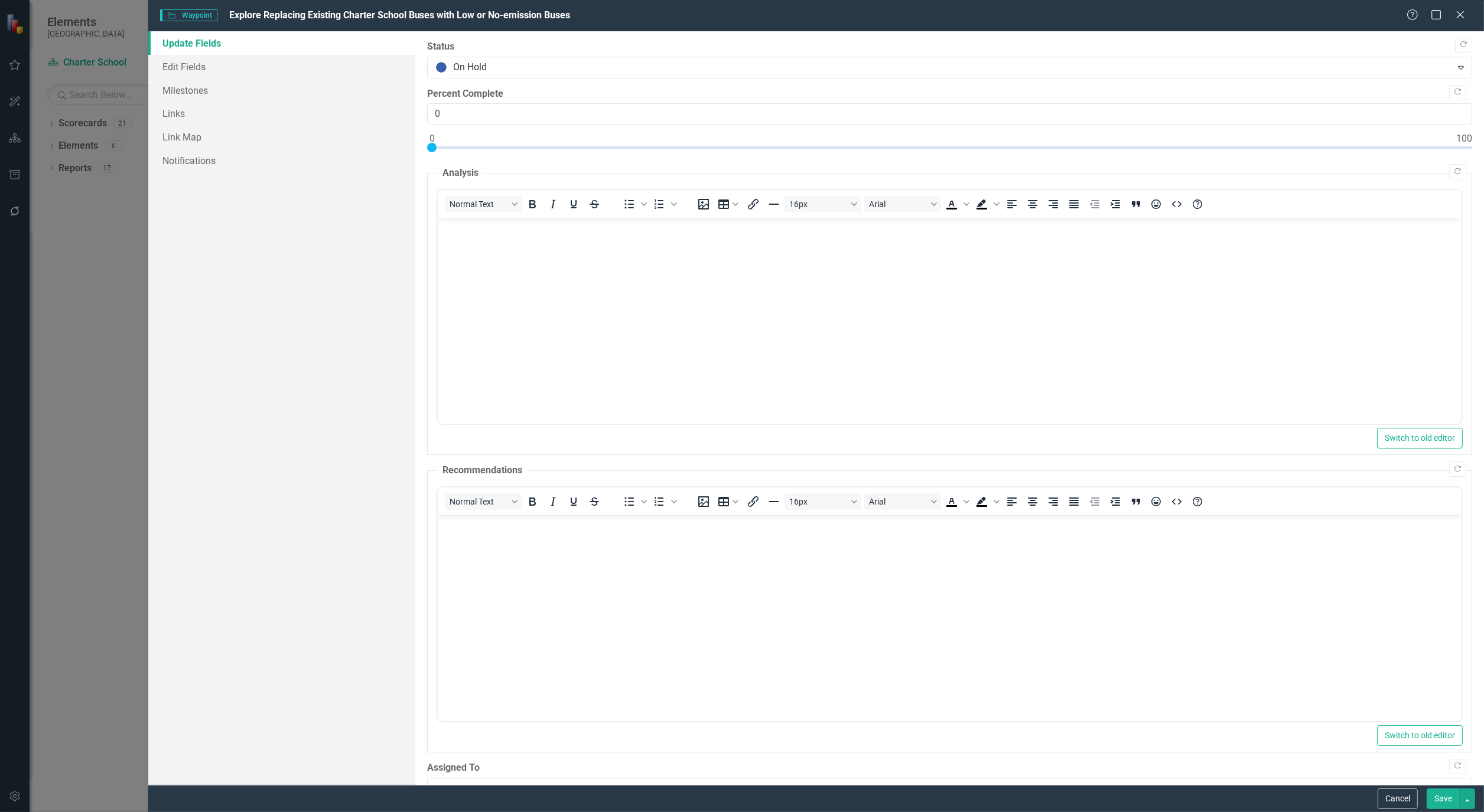
click at [476, 266] on body "Rich Text Area. Press ALT-0 for help." at bounding box center [949, 307] width 1024 height 177
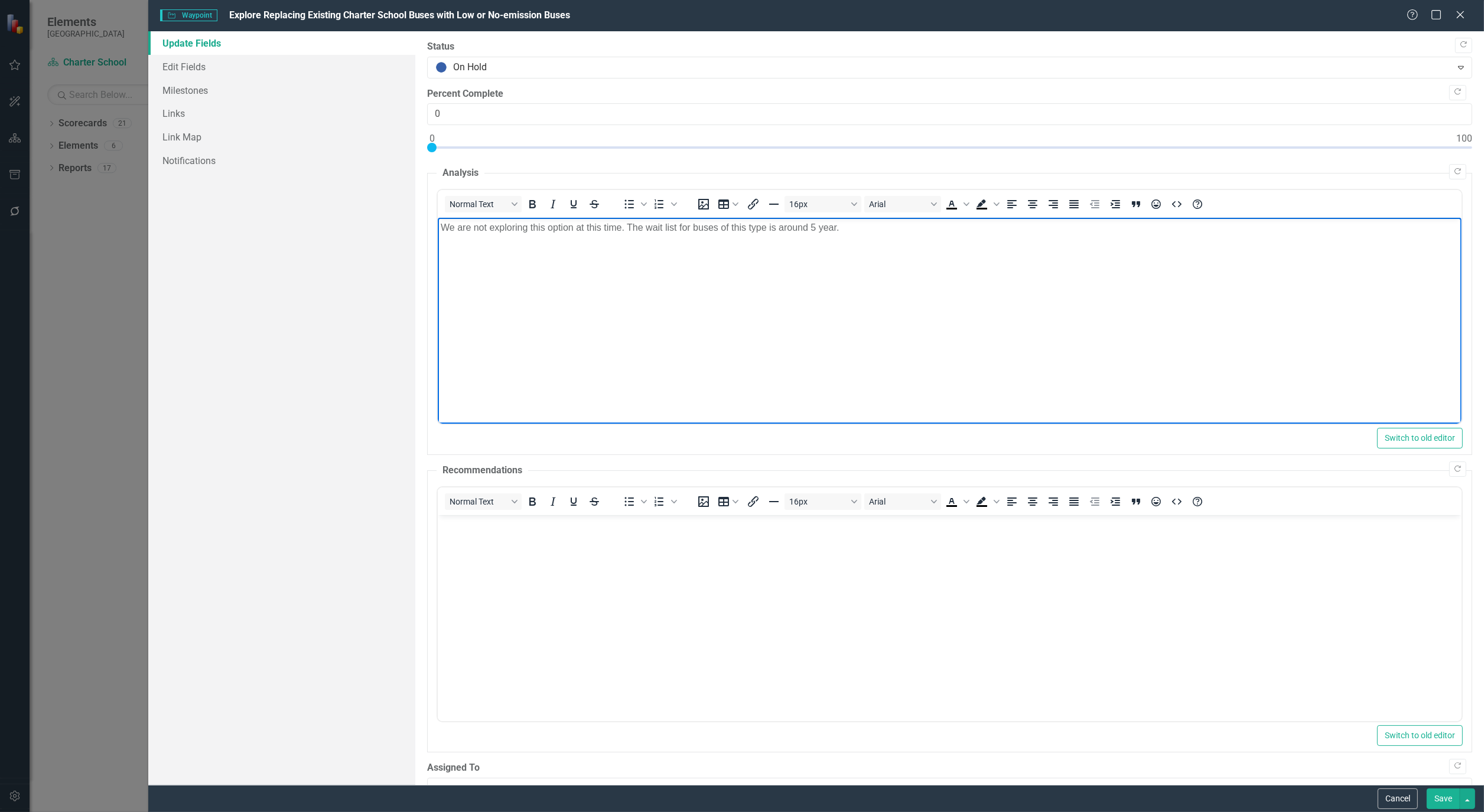
click at [1438, 796] on button "Save" at bounding box center [1442, 799] width 33 height 21
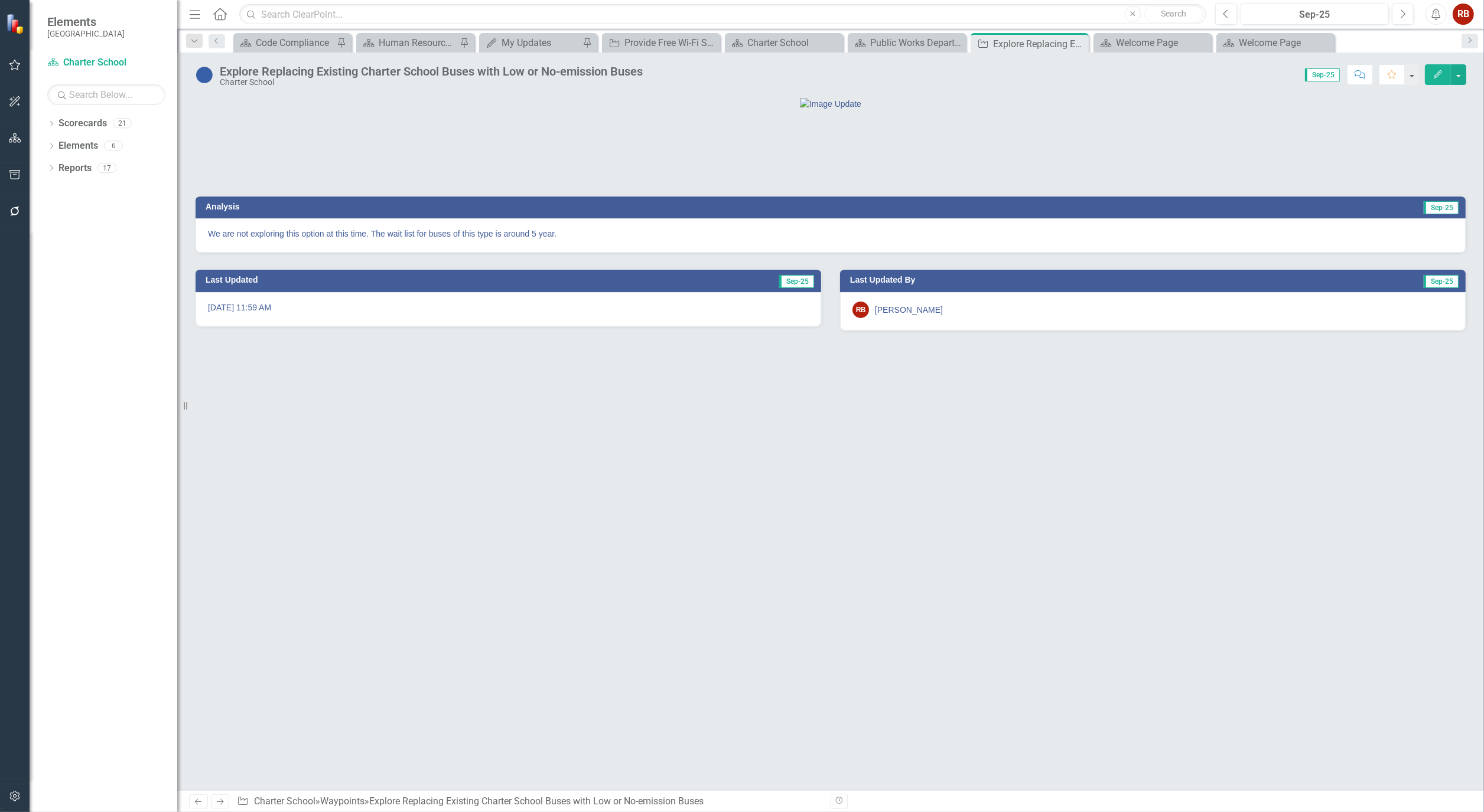
click at [467, 180] on div at bounding box center [830, 163] width 1271 height 34
